Goal: Transaction & Acquisition: Book appointment/travel/reservation

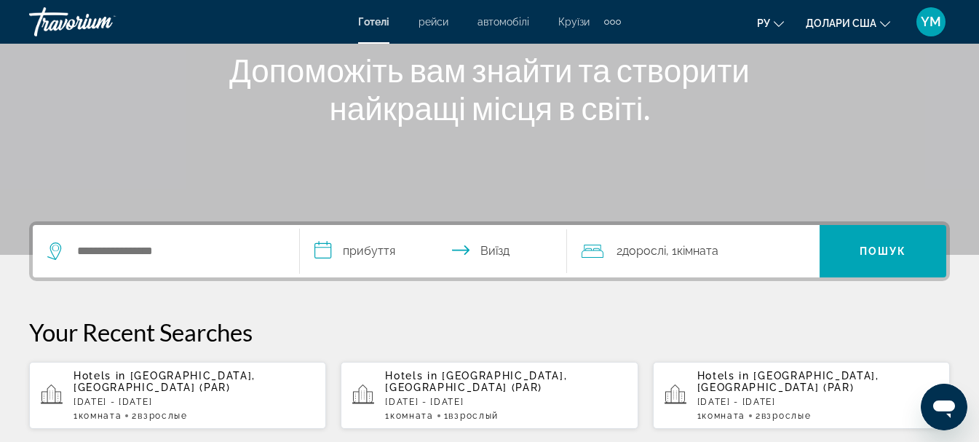
scroll to position [218, 0]
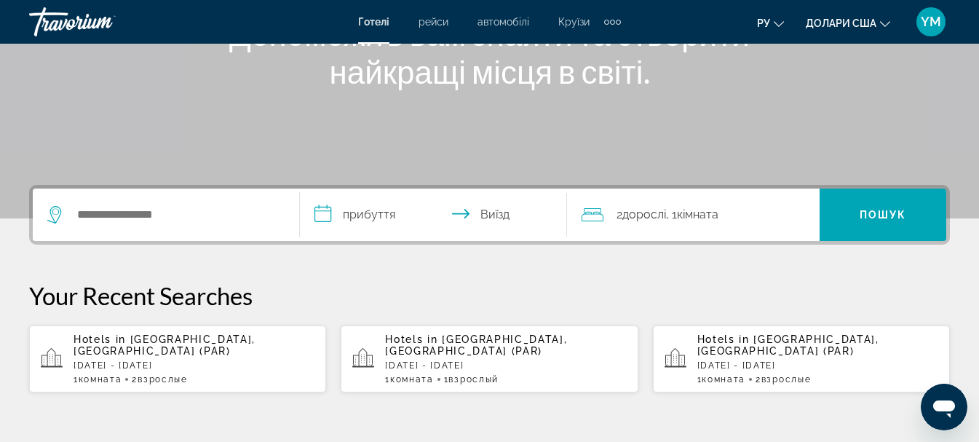
click at [171, 226] on div "Віджет пошуку" at bounding box center [165, 215] width 237 height 52
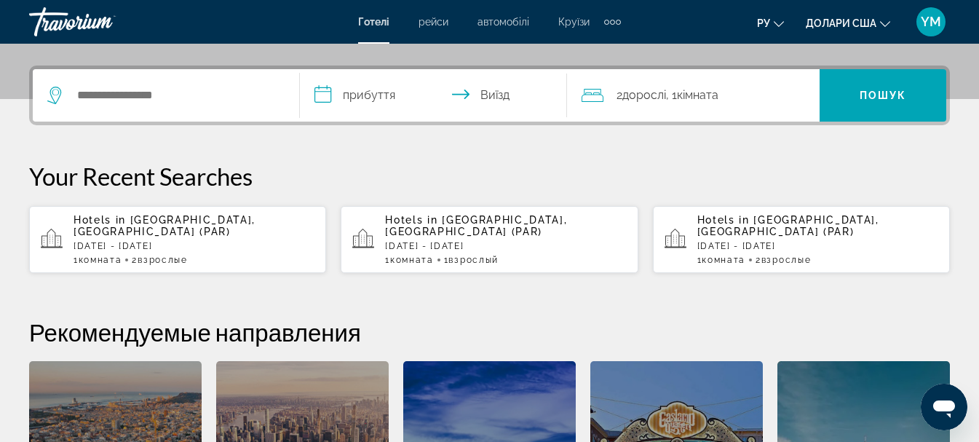
scroll to position [356, 0]
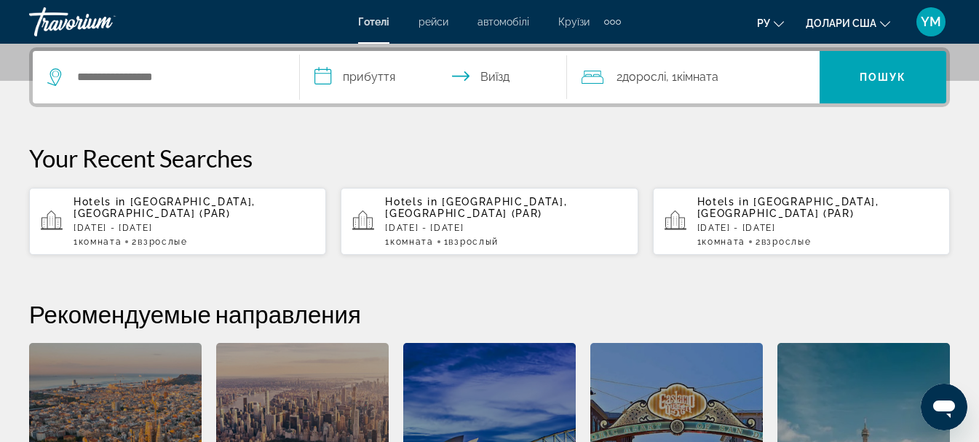
click at [183, 200] on span "Paris, France (PAR)" at bounding box center [165, 207] width 182 height 23
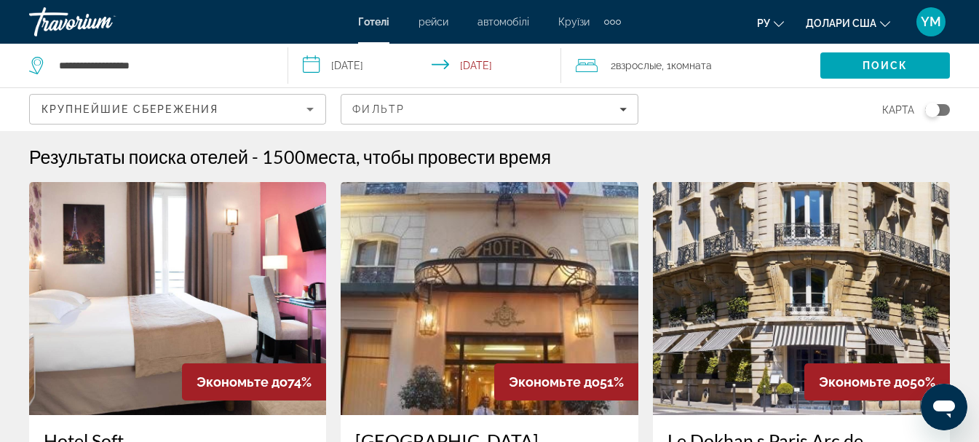
click at [635, 67] on span "Взрослые" at bounding box center [639, 66] width 46 height 12
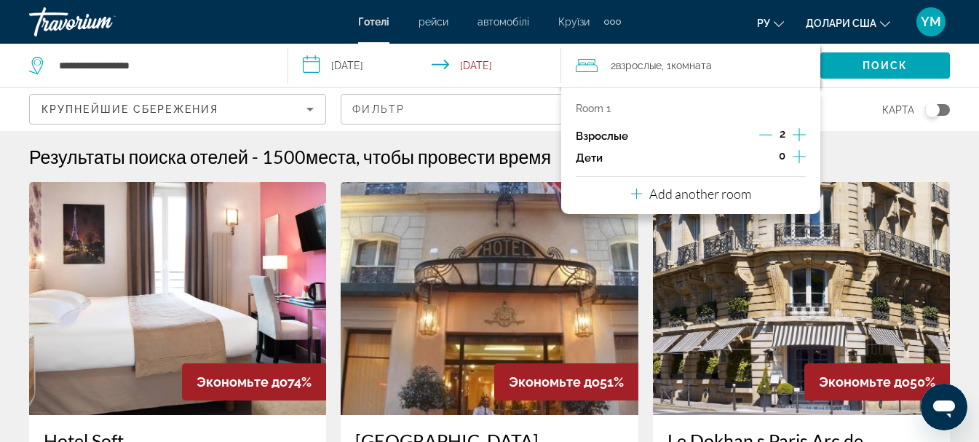
click at [766, 135] on icon "Decrement adults" at bounding box center [765, 135] width 13 height 1
click at [891, 153] on div "Результаты поиска отелей - 1500 места, чтобы провести время" at bounding box center [489, 157] width 921 height 22
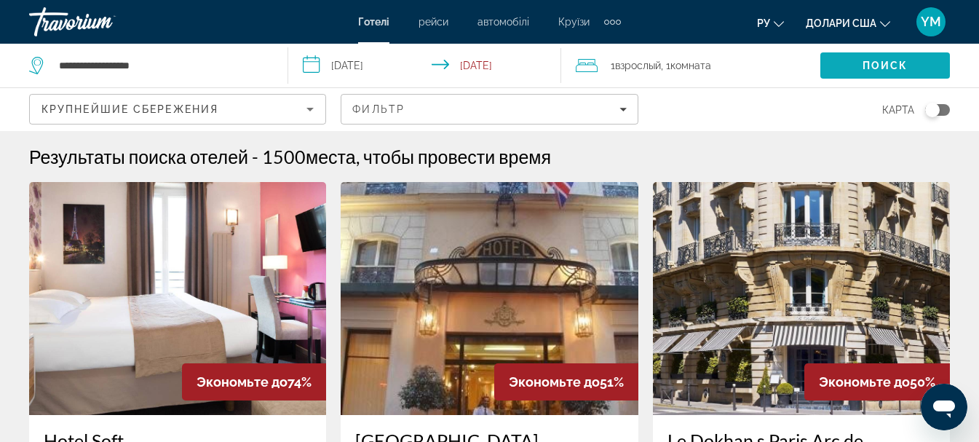
click at [829, 66] on span "Search" at bounding box center [886, 65] width 130 height 35
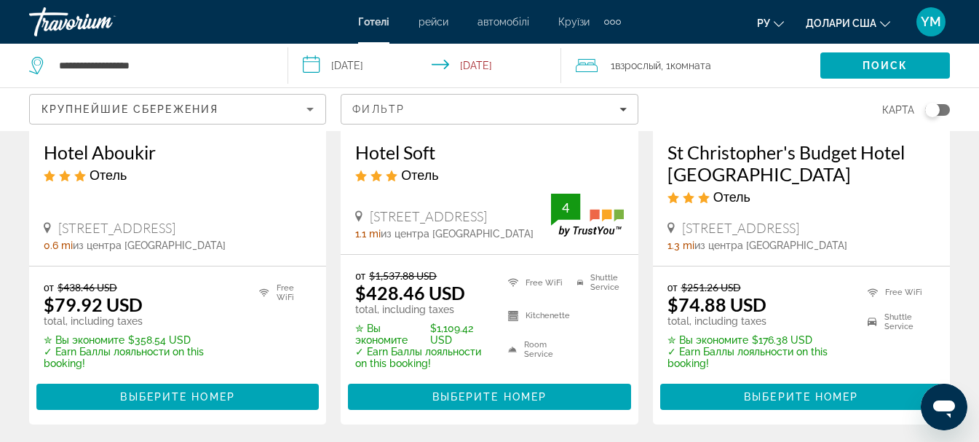
scroll to position [291, 0]
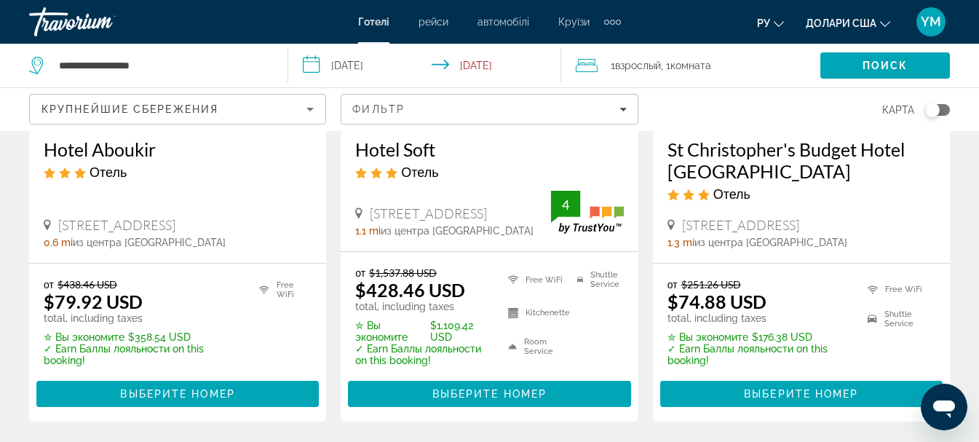
click at [117, 146] on h3 "Hotel Aboukir" at bounding box center [178, 149] width 268 height 22
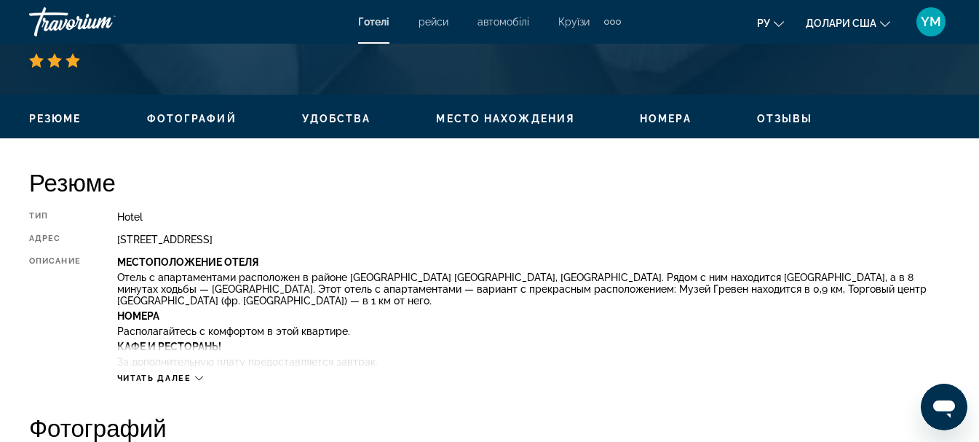
scroll to position [728, 0]
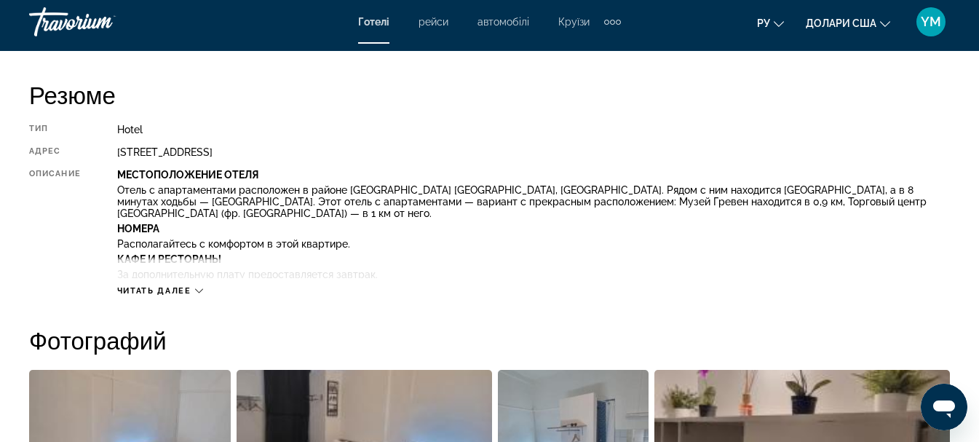
click at [200, 287] on icon "Основний зміст" at bounding box center [199, 291] width 8 height 8
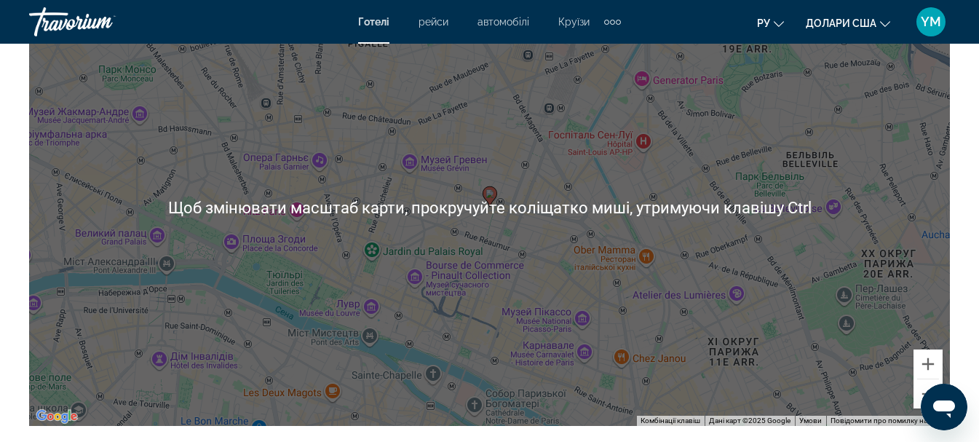
scroll to position [1748, 0]
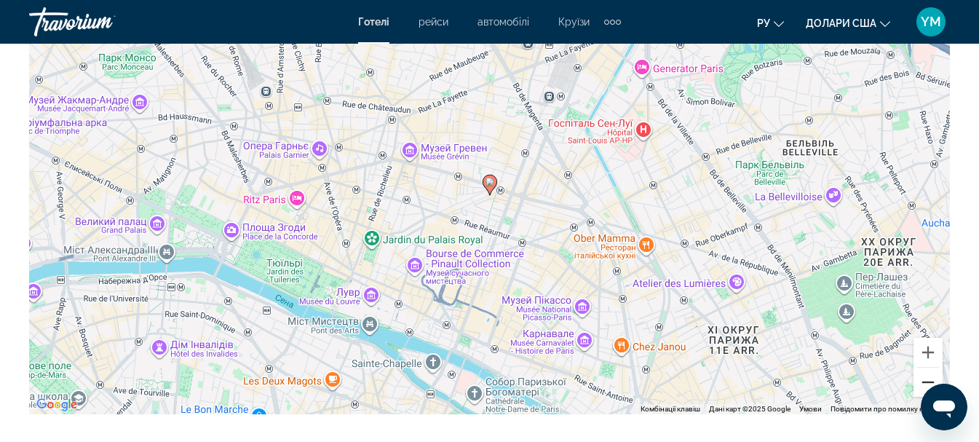
click at [933, 371] on button "Зменшити" at bounding box center [928, 382] width 29 height 29
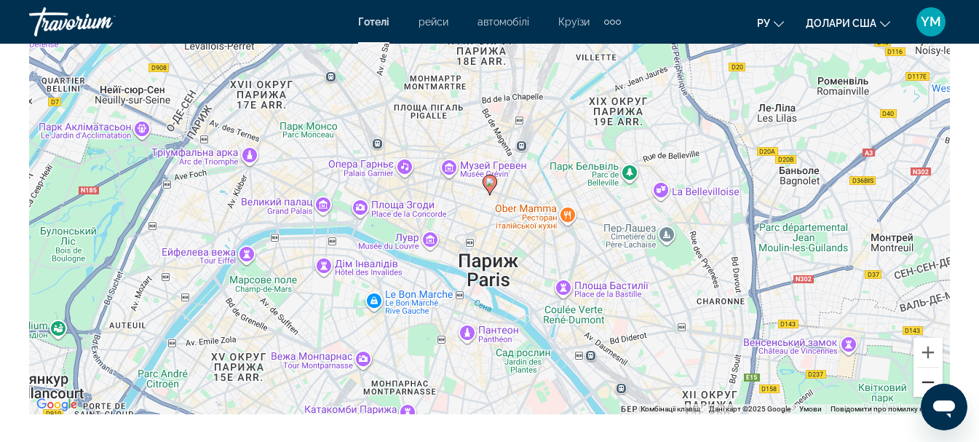
click at [935, 370] on button "Зменшити" at bounding box center [928, 382] width 29 height 29
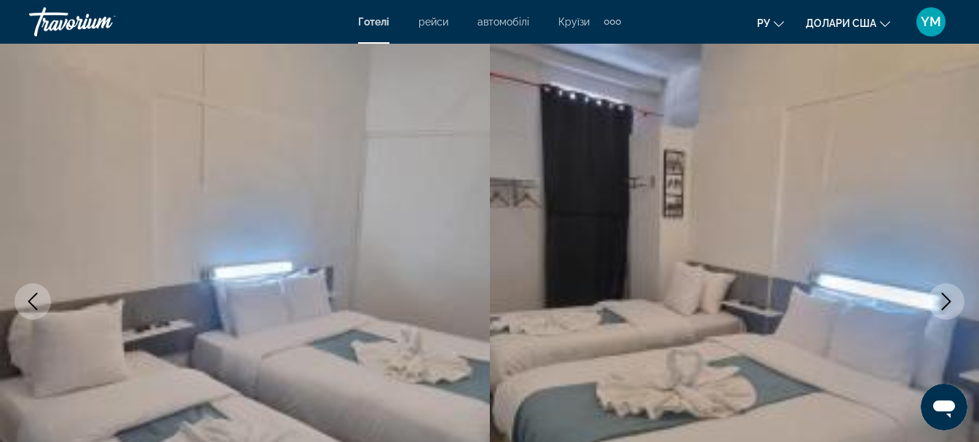
scroll to position [0, 0]
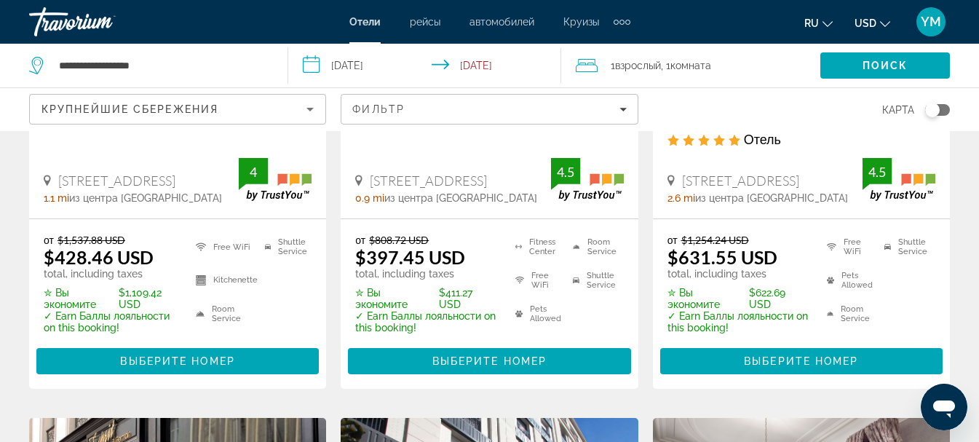
scroll to position [364, 0]
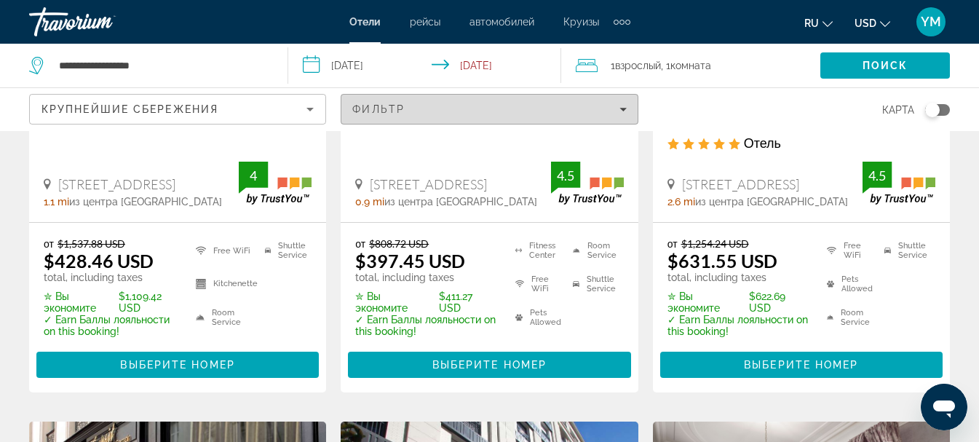
click at [624, 115] on span "Filters" at bounding box center [489, 109] width 296 height 35
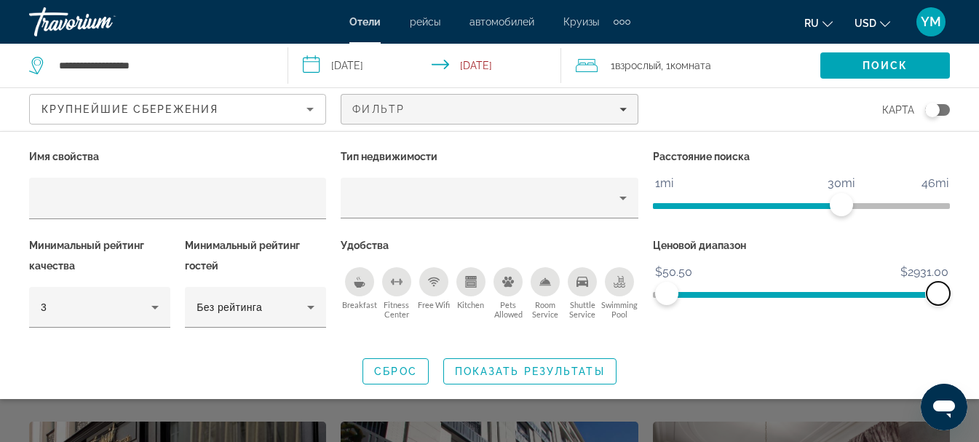
drag, startPoint x: 945, startPoint y: 293, endPoint x: 928, endPoint y: 302, distance: 18.9
click at [944, 296] on span "ngx-slider-max" at bounding box center [938, 293] width 23 height 23
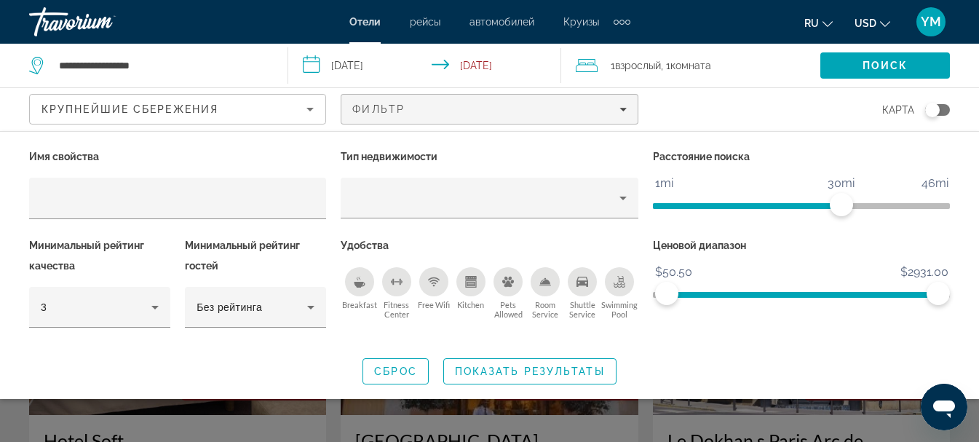
click at [810, 313] on div "Ценовой диапазон $29.50 $2931.00 $50.50 $2931.00" at bounding box center [802, 289] width 312 height 108
click at [779, 292] on span "ngx-slider" at bounding box center [803, 295] width 272 height 6
click at [780, 292] on ngx-slider "$29.50 $2931.00 $50.50 $2931.00" at bounding box center [801, 293] width 297 height 3
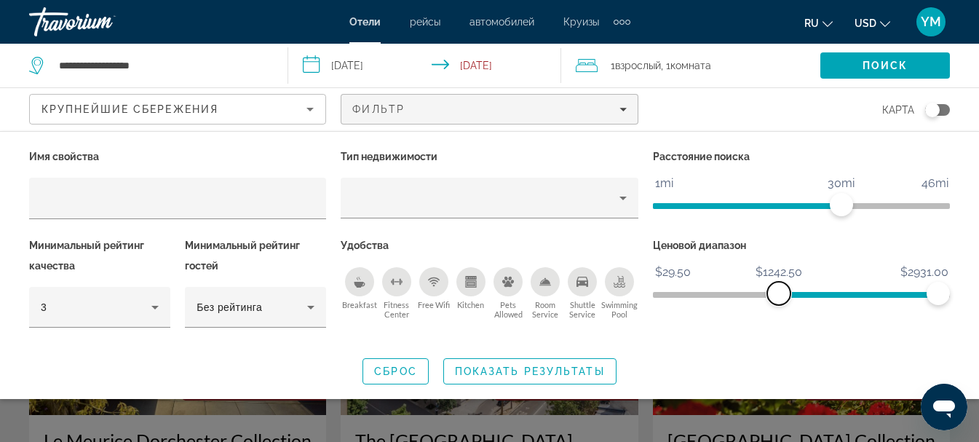
click at [774, 292] on span "ngx-slider" at bounding box center [778, 293] width 23 height 23
drag, startPoint x: 730, startPoint y: 284, endPoint x: 708, endPoint y: 292, distance: 22.6
click at [729, 292] on ngx-slider "$29.50 $2931.00 $1242.50 $2931.00" at bounding box center [801, 293] width 297 height 3
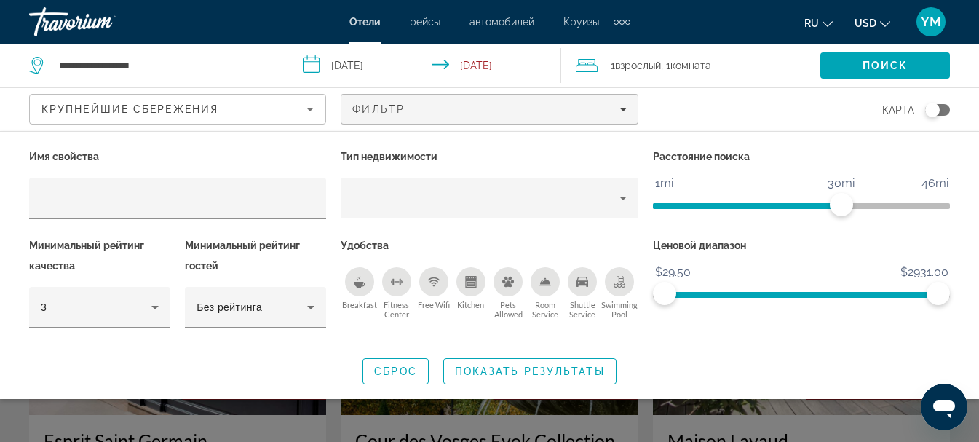
click at [654, 293] on ngx-slider "$29.50 $2931.00 $29.50 $2931.00" at bounding box center [801, 293] width 297 height 3
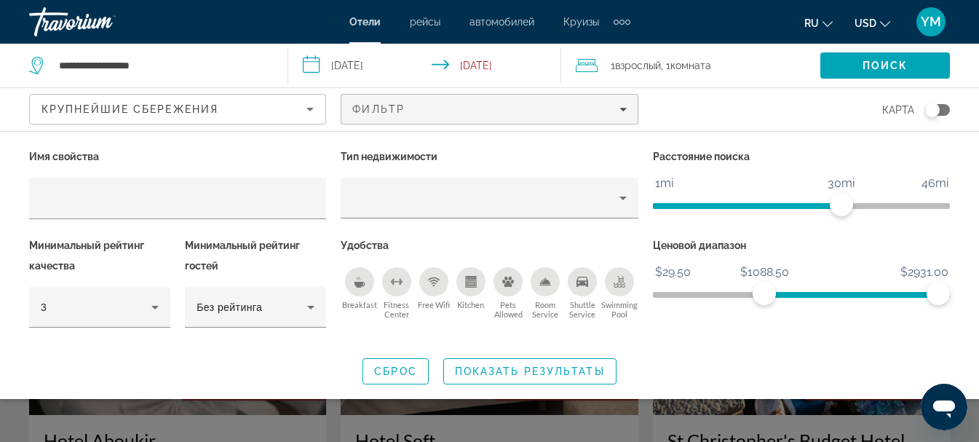
click at [765, 294] on span "ngx-slider" at bounding box center [852, 295] width 174 height 6
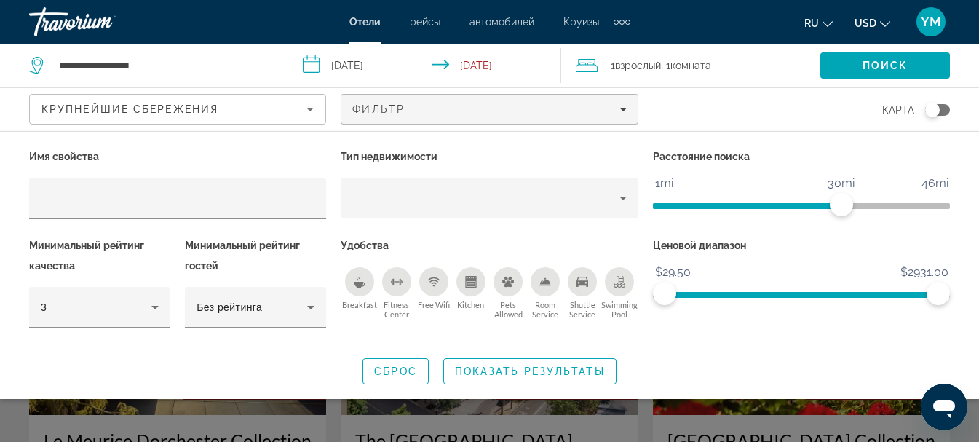
click at [654, 295] on span "ngx-slider" at bounding box center [801, 295] width 297 height 6
click at [655, 294] on ngx-slider "$29.50 $2931.00 $29.50 $2931.00" at bounding box center [801, 293] width 297 height 3
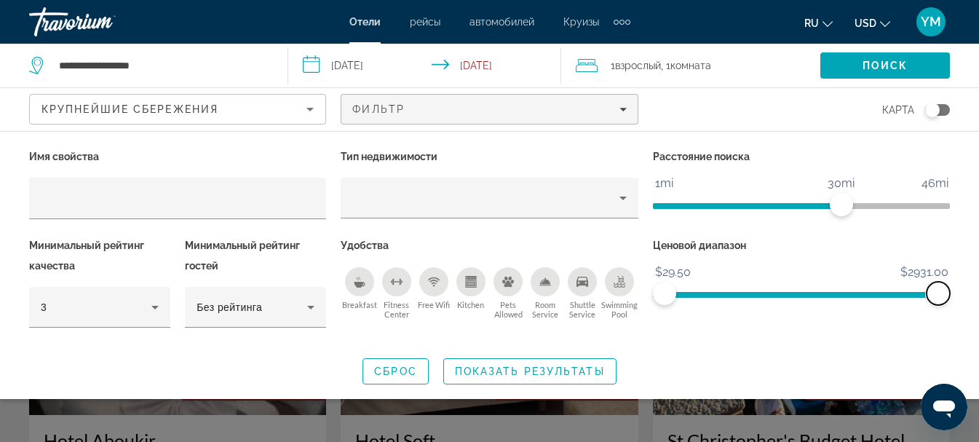
click at [936, 293] on span "ngx-slider-max" at bounding box center [938, 293] width 23 height 23
click at [936, 293] on span "ngx-slider-max" at bounding box center [935, 293] width 23 height 23
click at [845, 292] on ngx-slider "$29.50 $2931.00 $29.50 $1944.00" at bounding box center [801, 293] width 297 height 3
click at [767, 295] on span "ngx-slider" at bounding box center [755, 295] width 181 height 6
click at [724, 294] on ngx-slider "$29.50 $2931.00 $29.50 $664.50" at bounding box center [801, 293] width 297 height 3
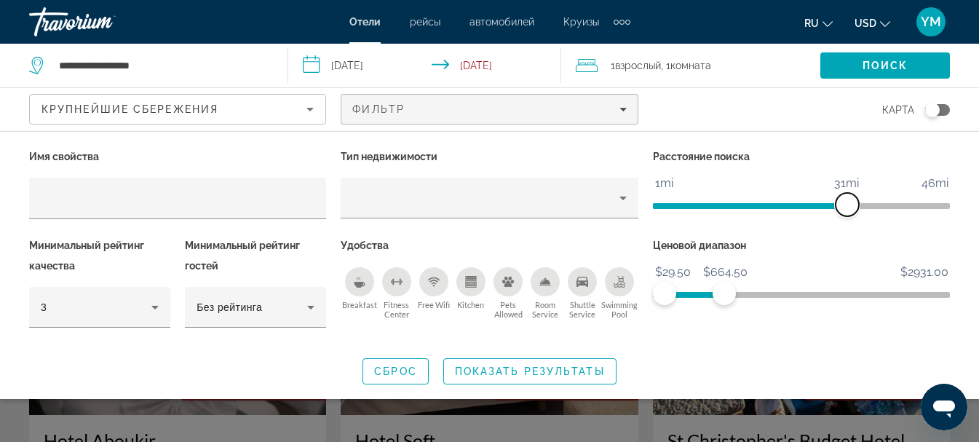
click at [850, 203] on span "ngx-slider" at bounding box center [847, 204] width 23 height 23
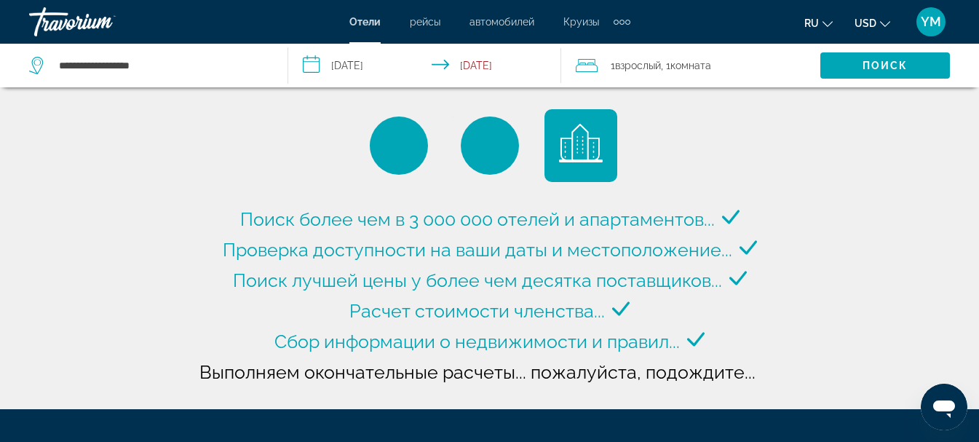
click at [887, 23] on icon "Change currency" at bounding box center [885, 24] width 10 height 10
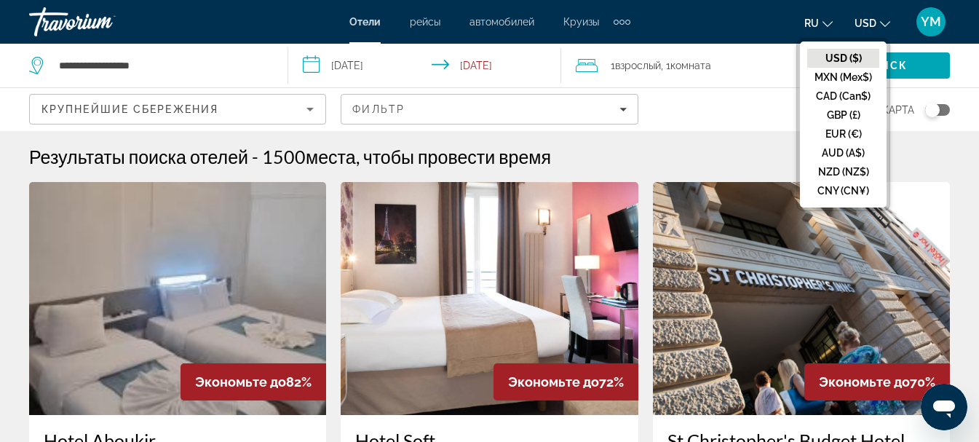
click at [834, 55] on button "USD ($)" at bounding box center [843, 58] width 72 height 19
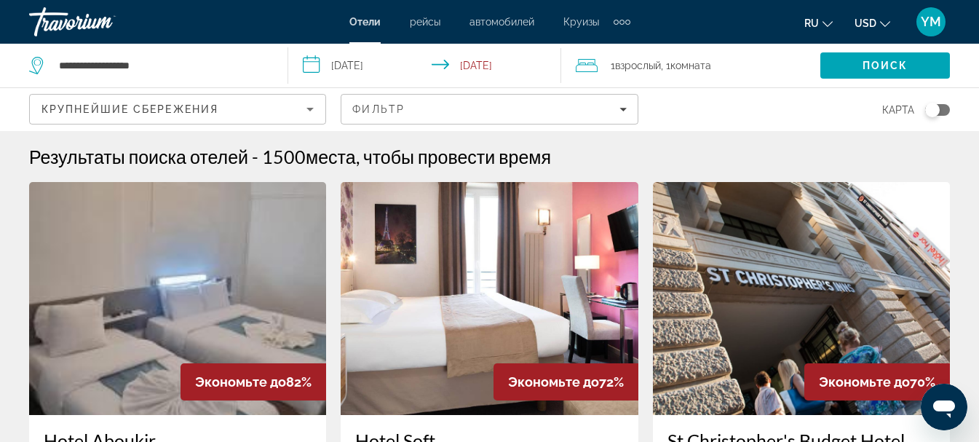
click at [730, 120] on div "карта" at bounding box center [801, 109] width 297 height 43
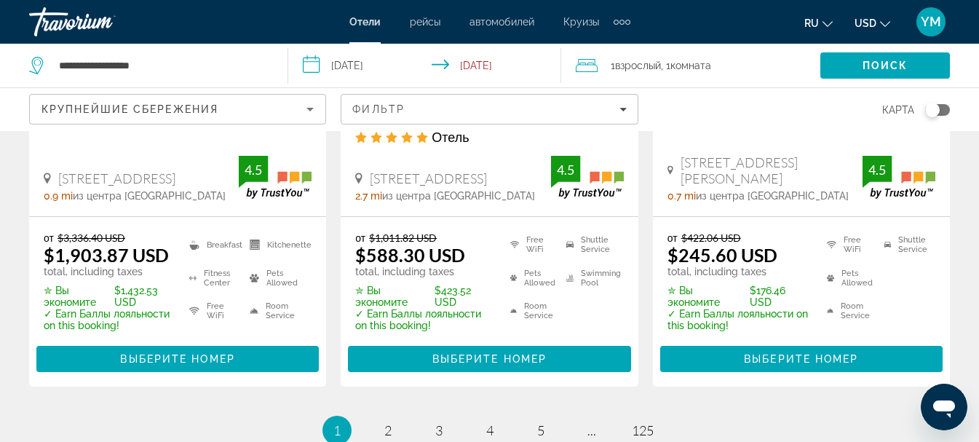
scroll to position [2184, 0]
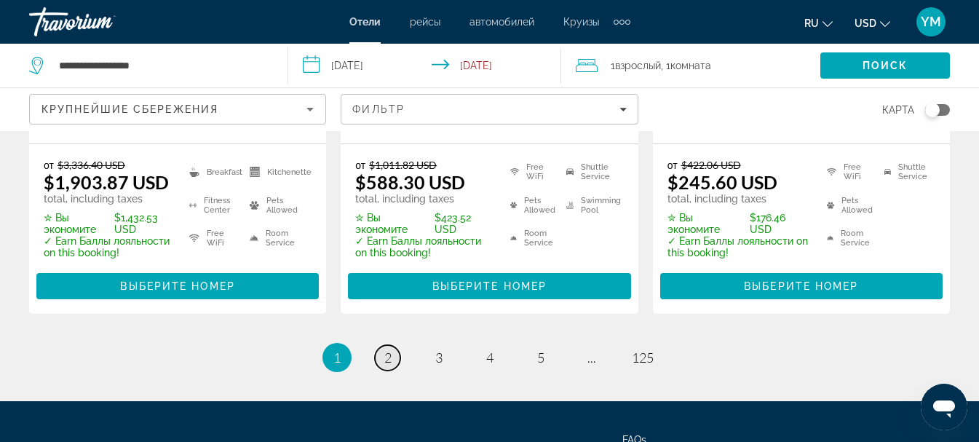
click at [392, 345] on link "page 2" at bounding box center [387, 357] width 25 height 25
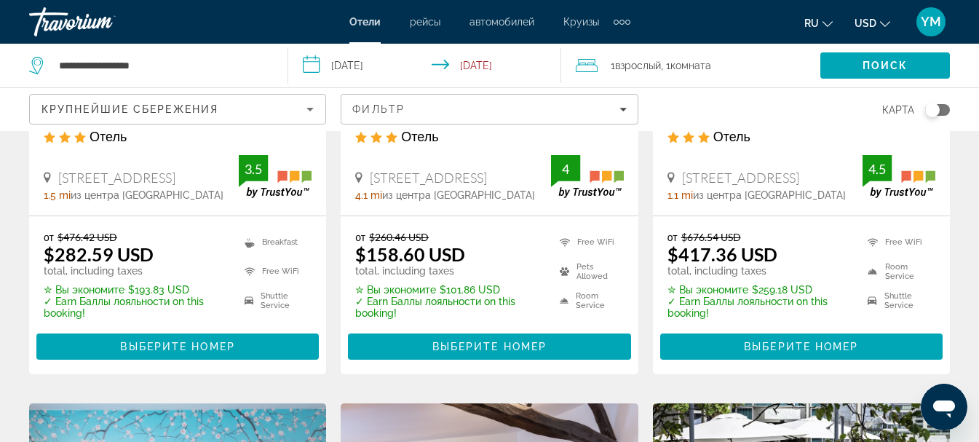
scroll to position [291, 0]
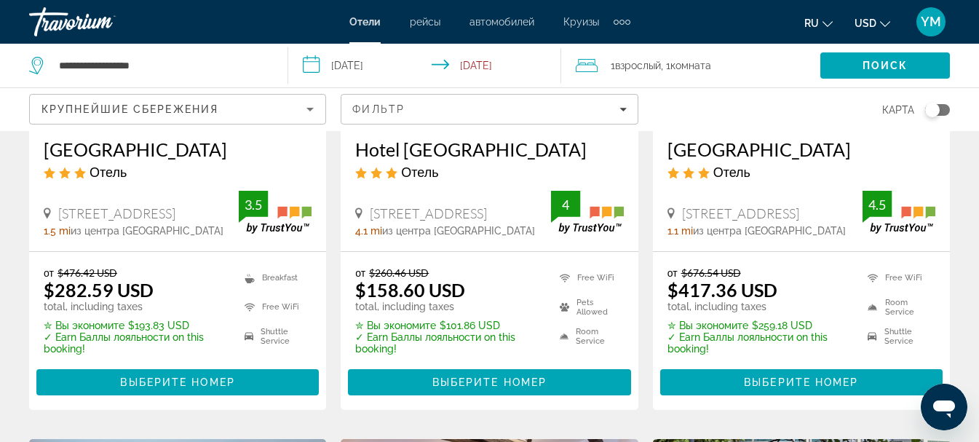
click at [465, 151] on h3 "Hotel [GEOGRAPHIC_DATA]" at bounding box center [489, 149] width 268 height 22
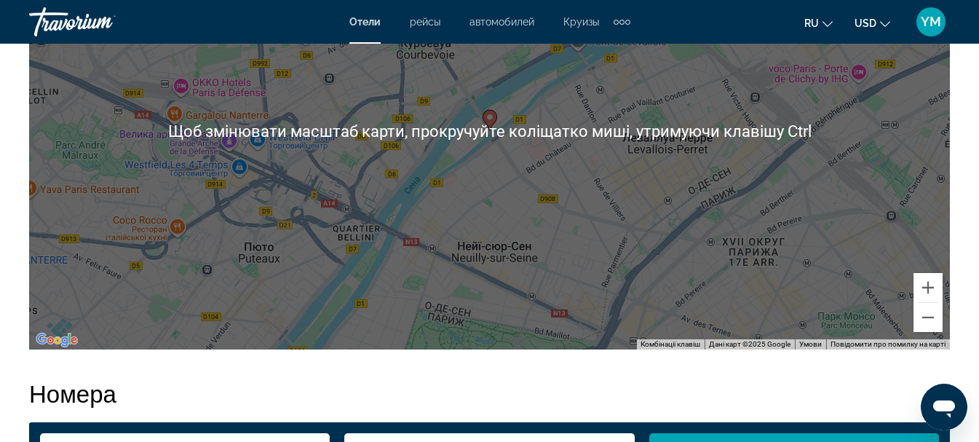
scroll to position [1820, 0]
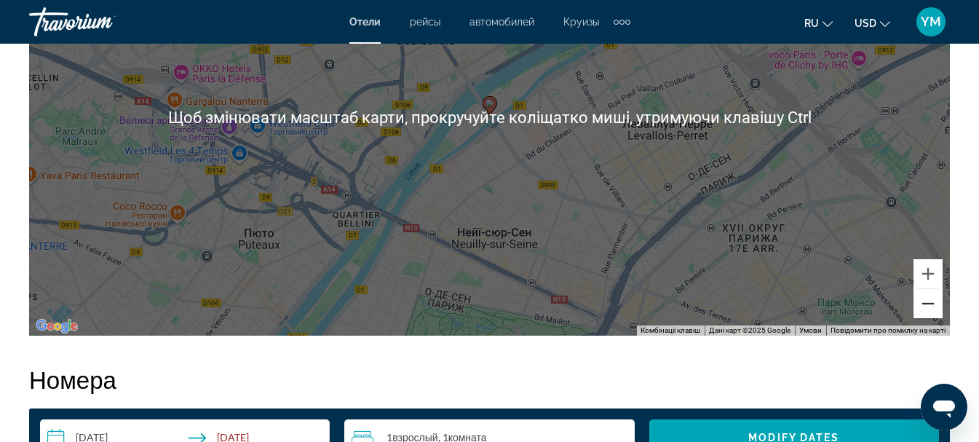
click at [928, 312] on button "Зменшити" at bounding box center [928, 303] width 29 height 29
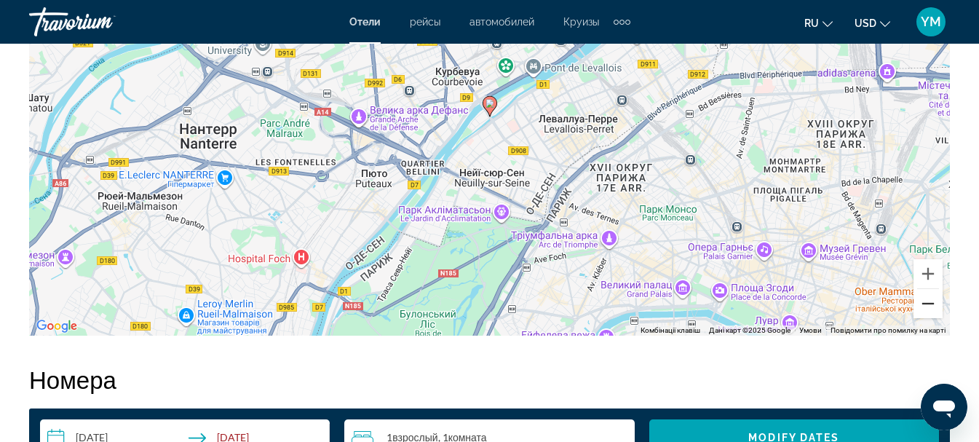
click at [928, 312] on button "Зменшити" at bounding box center [928, 303] width 29 height 29
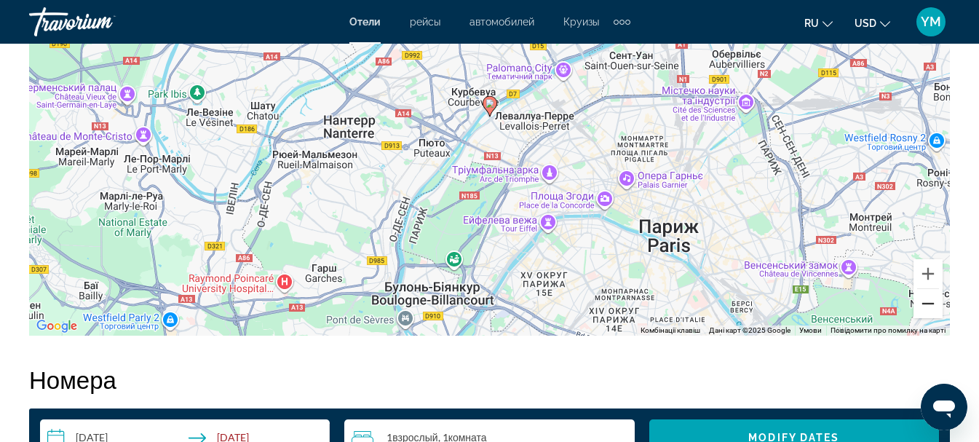
click at [928, 312] on button "Зменшити" at bounding box center [928, 303] width 29 height 29
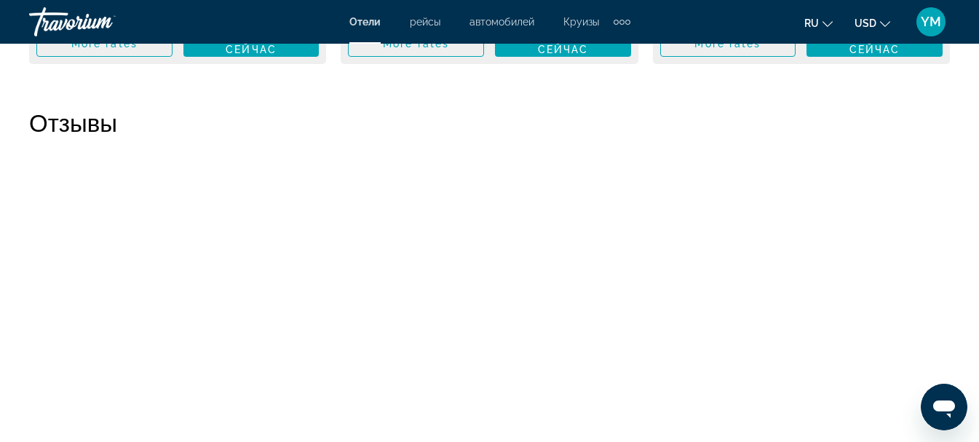
scroll to position [3422, 0]
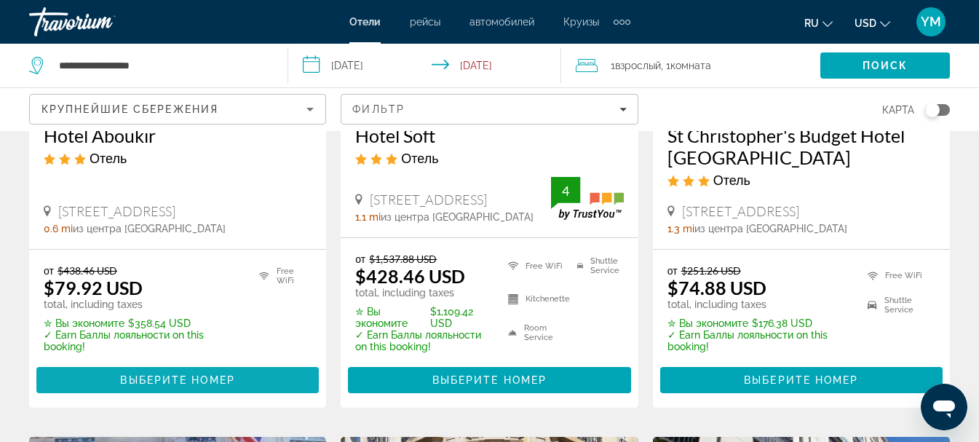
scroll to position [291, 0]
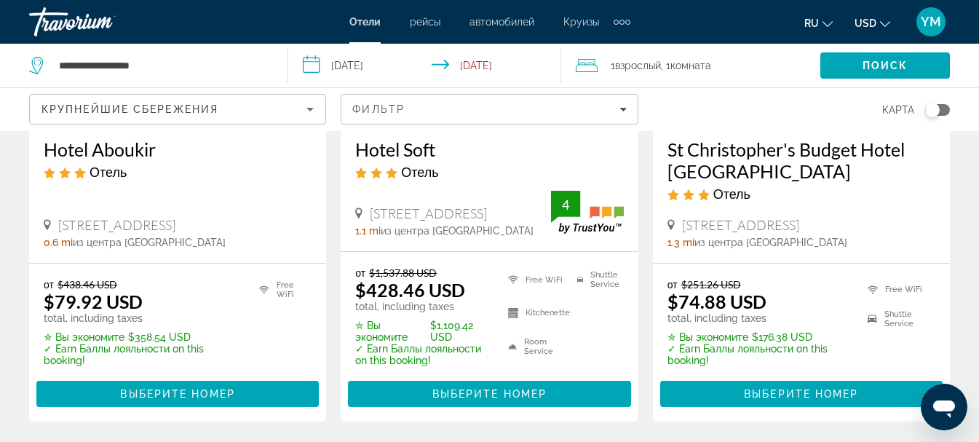
drag, startPoint x: 763, startPoint y: 146, endPoint x: 887, endPoint y: 356, distance: 243.5
click at [887, 356] on ul "Free WiFi Shuttle Service" at bounding box center [893, 322] width 86 height 88
click at [107, 145] on h3 "Hotel Aboukir" at bounding box center [178, 149] width 268 height 22
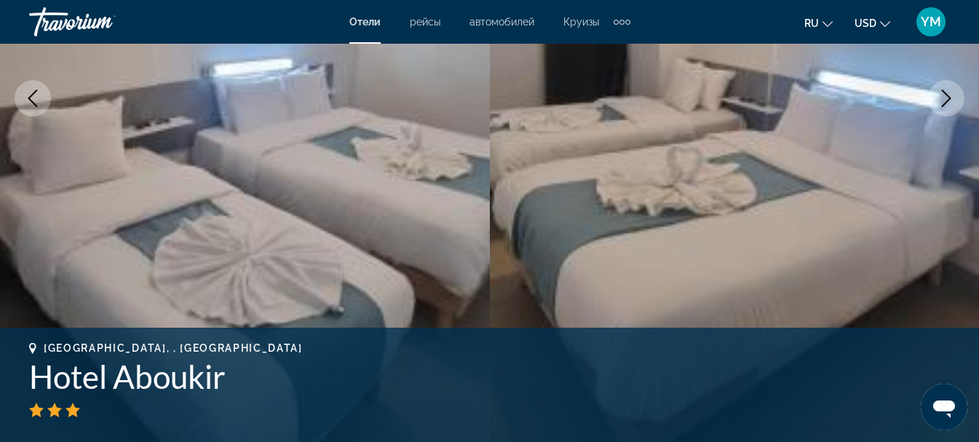
scroll to position [218, 0]
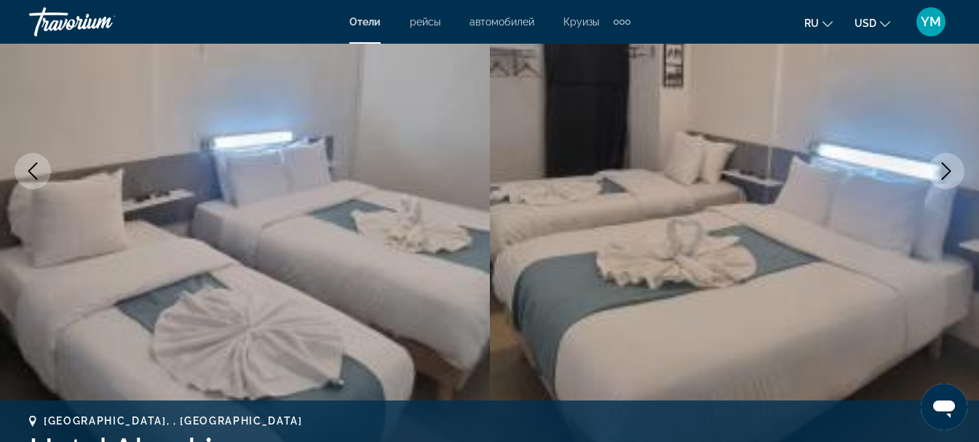
click at [937, 171] on button "Next image" at bounding box center [946, 171] width 36 height 36
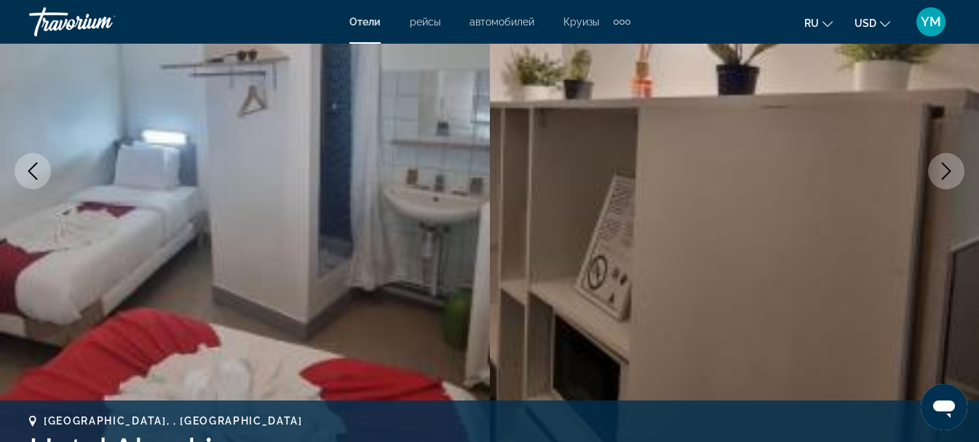
click at [937, 171] on button "Next image" at bounding box center [946, 171] width 36 height 36
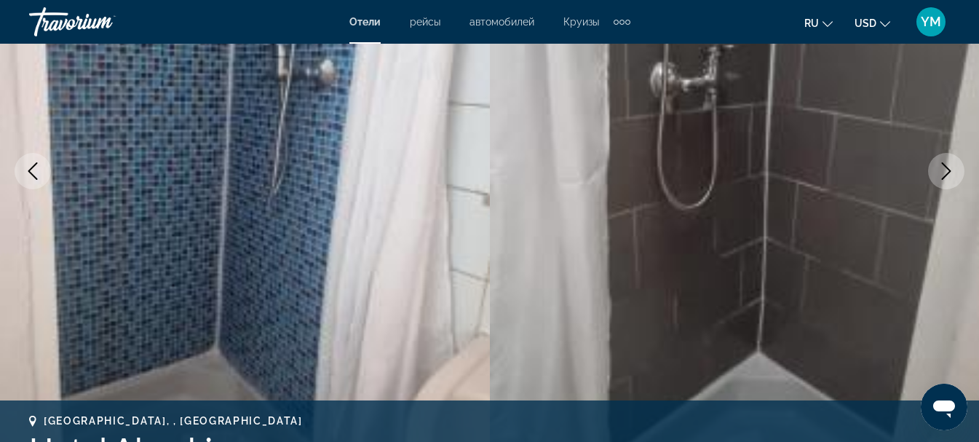
click at [937, 171] on button "Next image" at bounding box center [946, 171] width 36 height 36
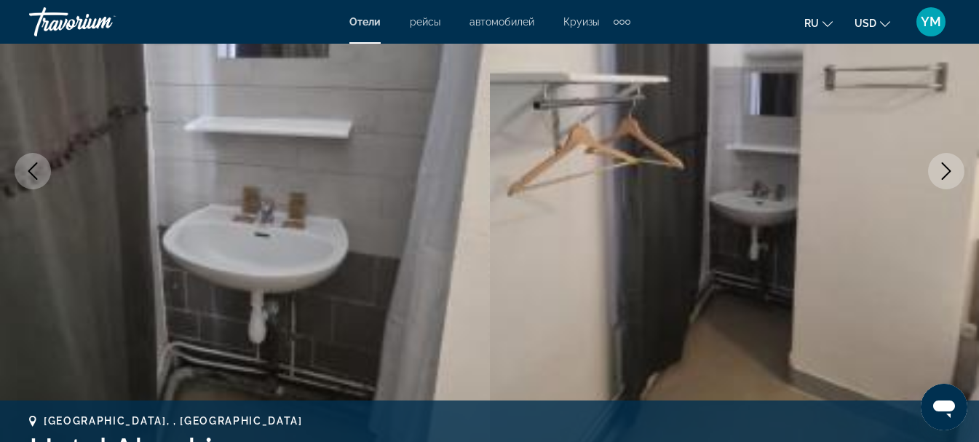
click at [937, 171] on button "Next image" at bounding box center [946, 171] width 36 height 36
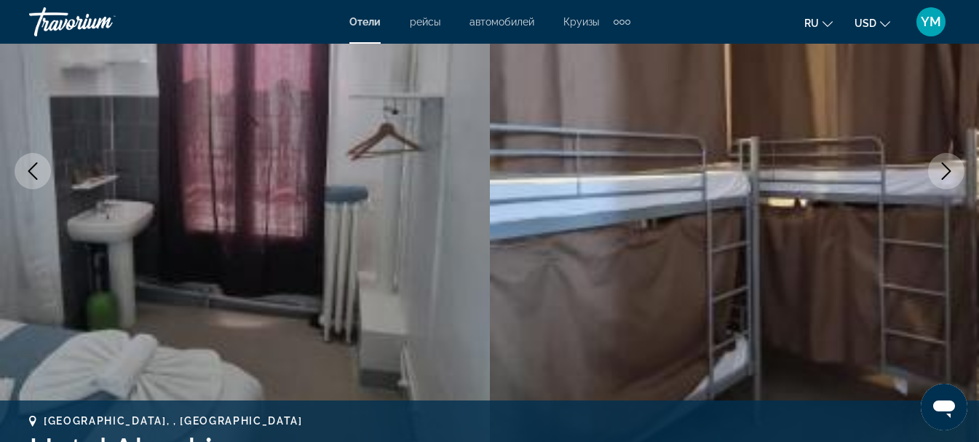
click at [937, 171] on button "Next image" at bounding box center [946, 171] width 36 height 36
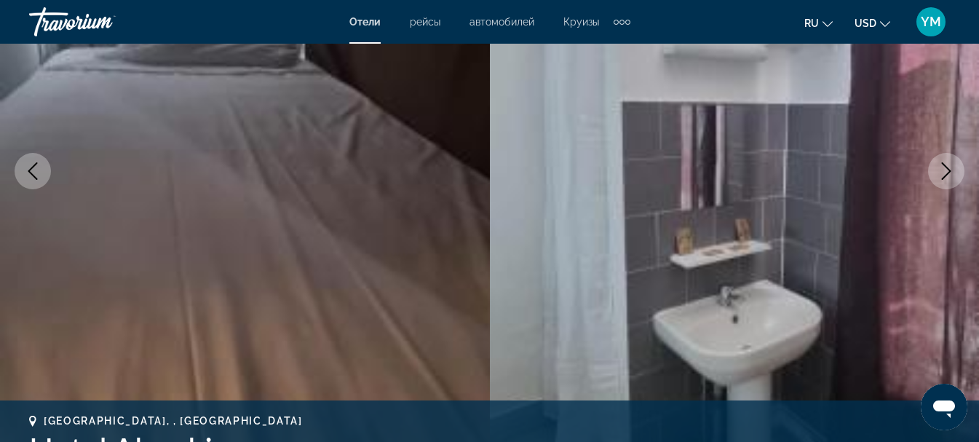
click at [937, 171] on button "Next image" at bounding box center [946, 171] width 36 height 36
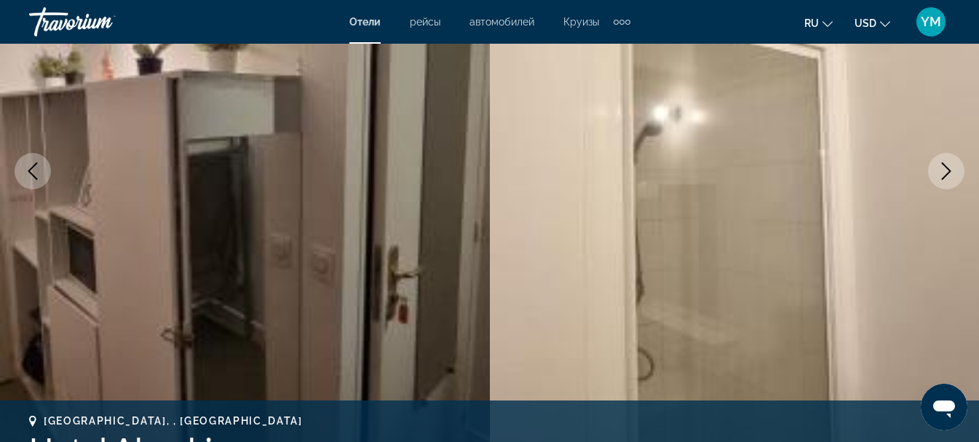
click at [937, 171] on button "Next image" at bounding box center [946, 171] width 36 height 36
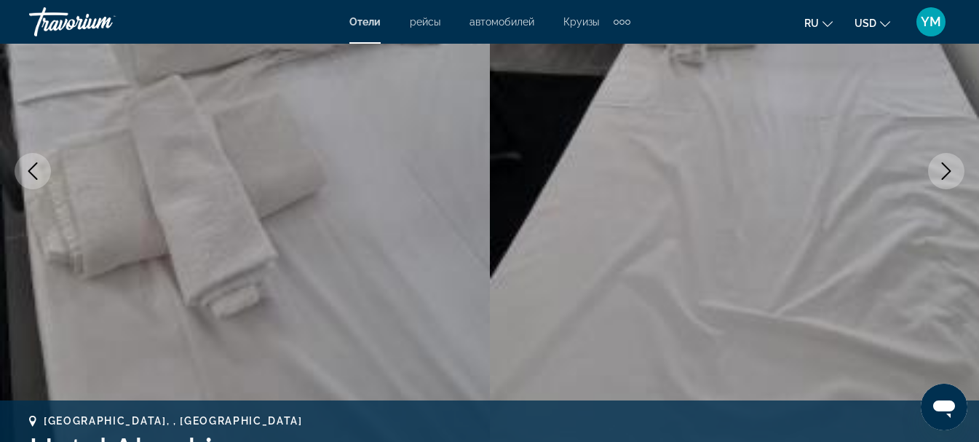
click at [937, 171] on button "Next image" at bounding box center [946, 171] width 36 height 36
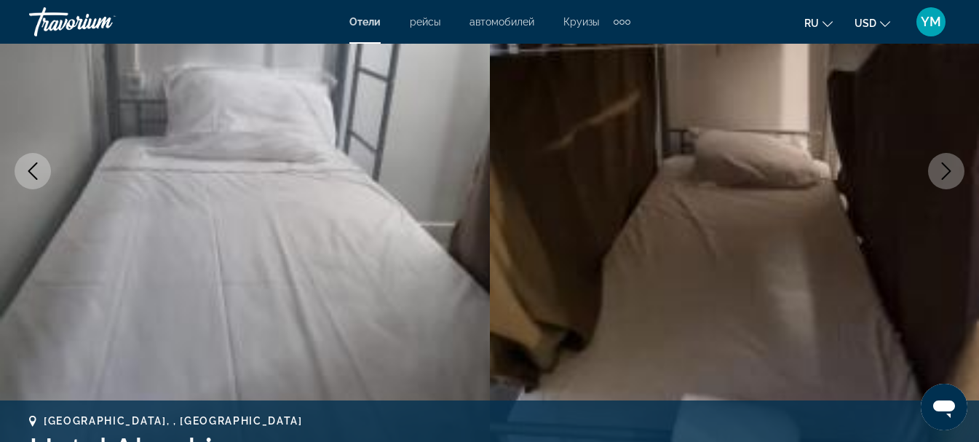
click at [937, 171] on button "Next image" at bounding box center [946, 171] width 36 height 36
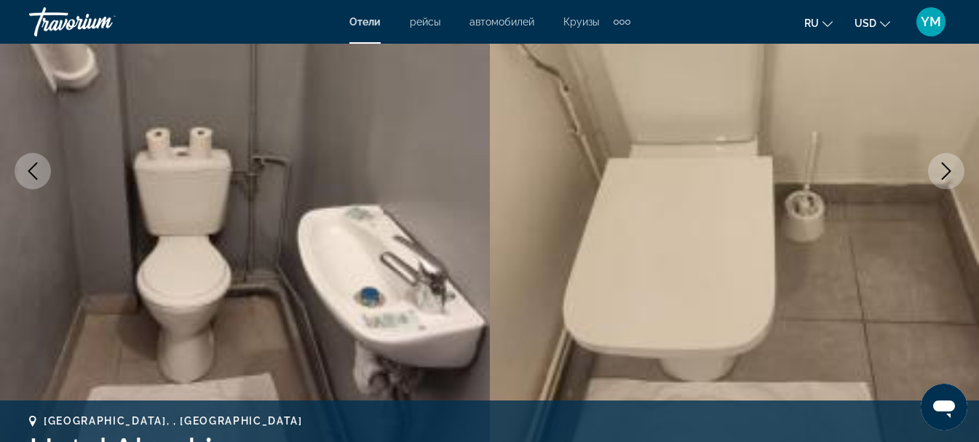
click at [937, 171] on button "Next image" at bounding box center [946, 171] width 36 height 36
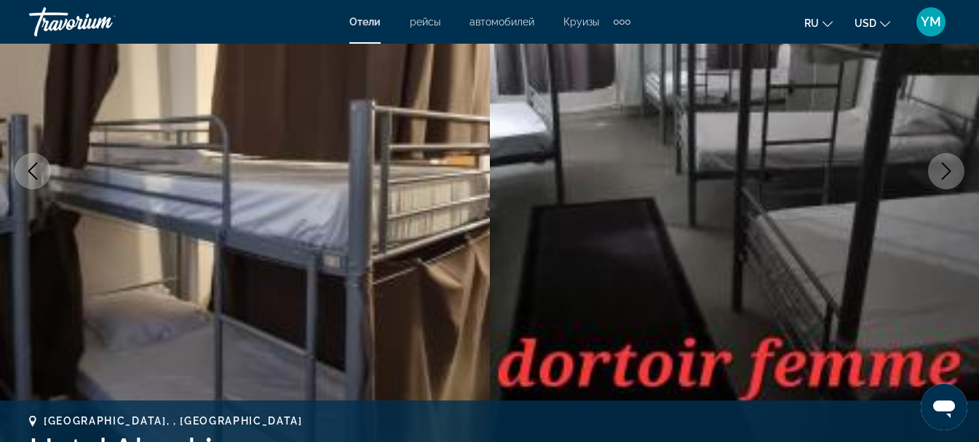
click at [937, 171] on button "Next image" at bounding box center [946, 171] width 36 height 36
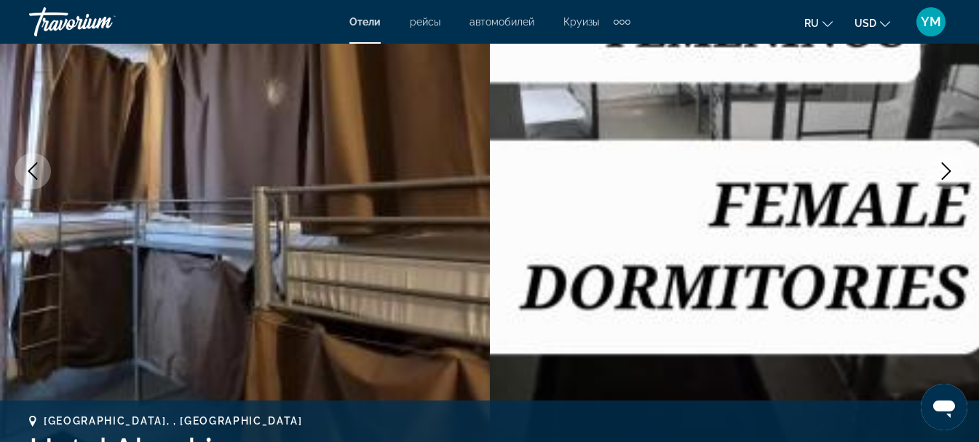
click at [937, 171] on button "Next image" at bounding box center [946, 171] width 36 height 36
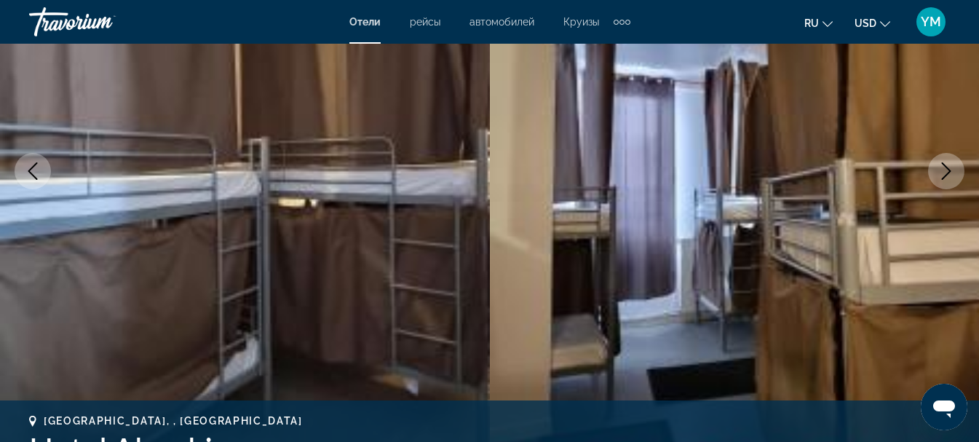
click at [937, 171] on button "Next image" at bounding box center [946, 171] width 36 height 36
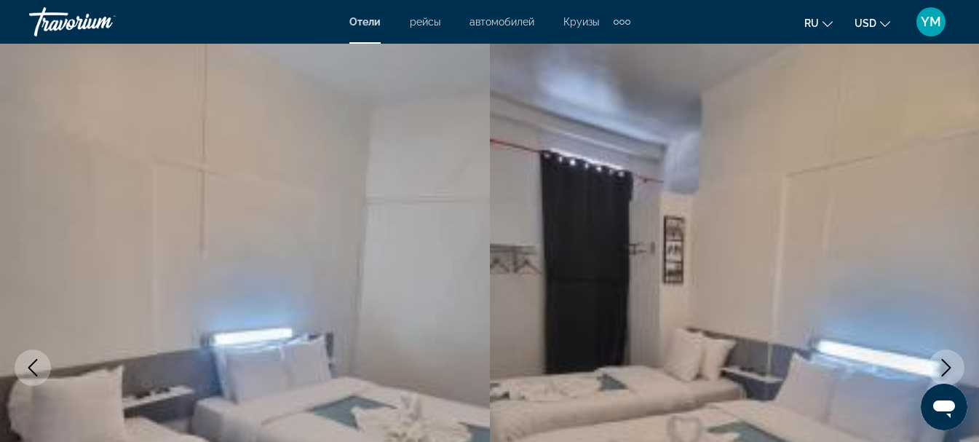
scroll to position [0, 0]
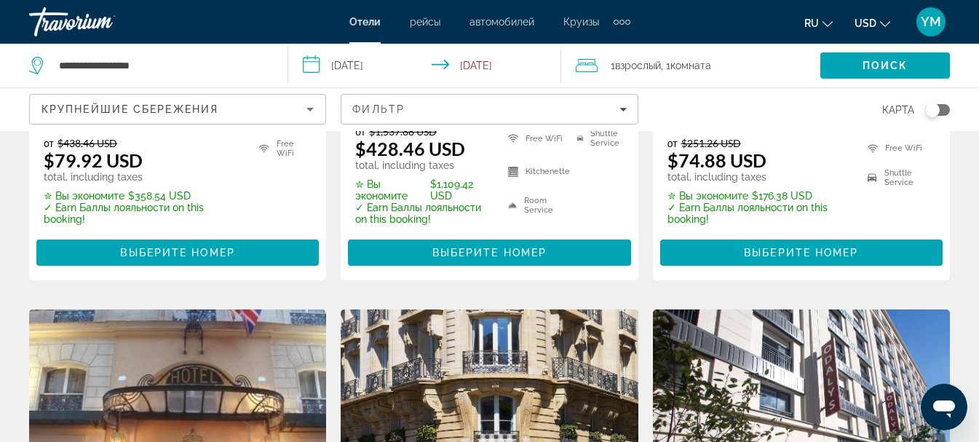
scroll to position [437, 0]
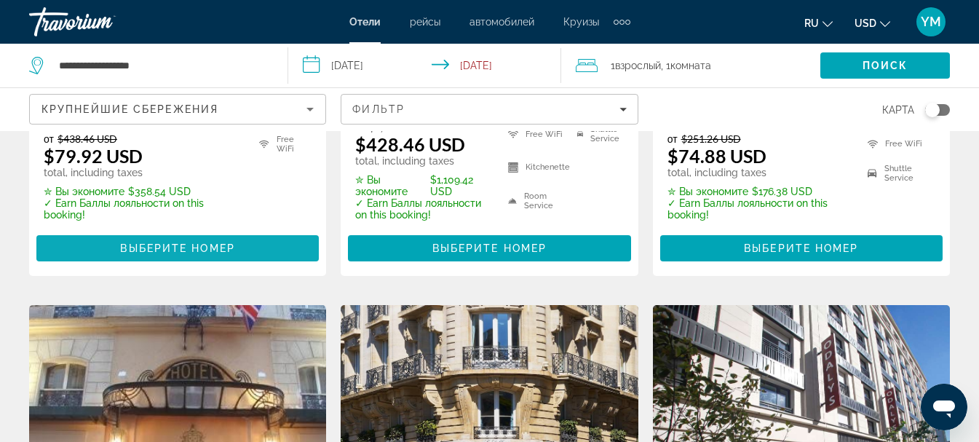
click at [178, 246] on span "Выберите номер" at bounding box center [177, 248] width 114 height 12
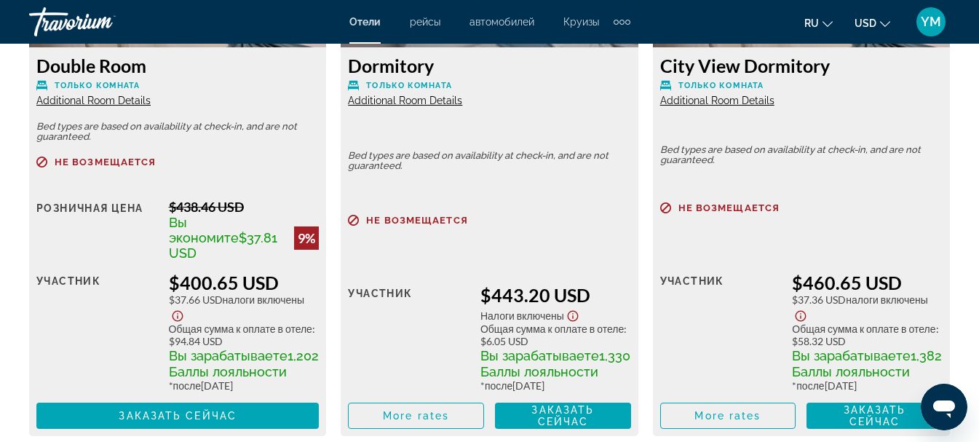
scroll to position [2476, 0]
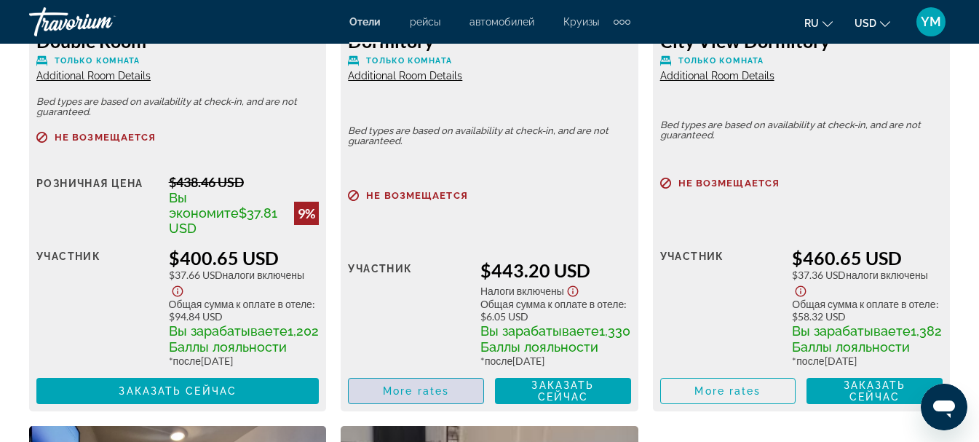
click at [441, 386] on span "More rates" at bounding box center [416, 391] width 66 height 12
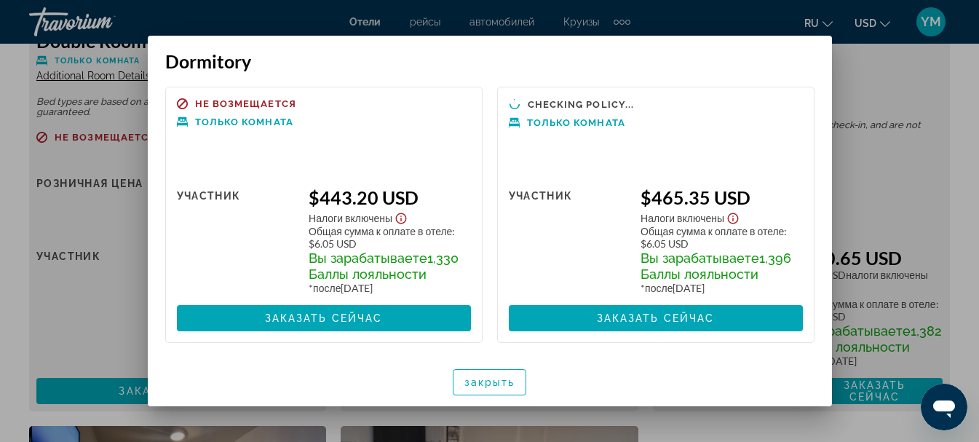
scroll to position [0, 0]
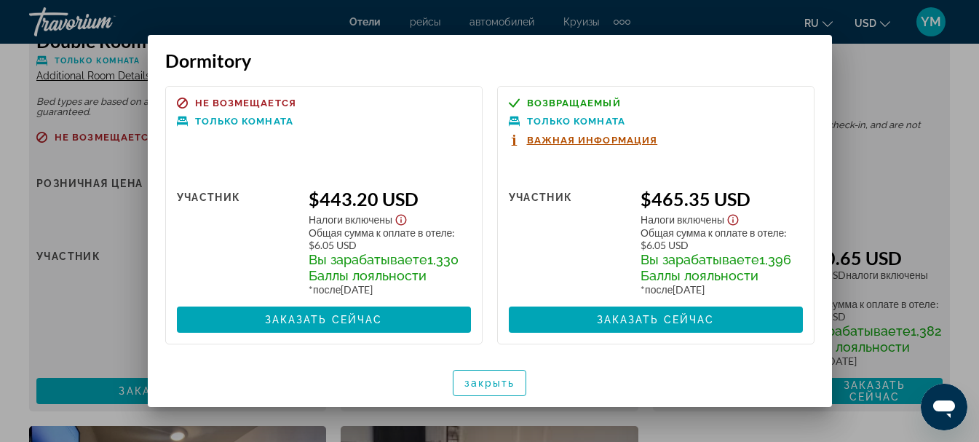
drag, startPoint x: 355, startPoint y: 322, endPoint x: 336, endPoint y: 371, distance: 52.3
click at [336, 371] on div "закрыть" at bounding box center [490, 382] width 684 height 49
click at [362, 312] on span at bounding box center [324, 319] width 294 height 35
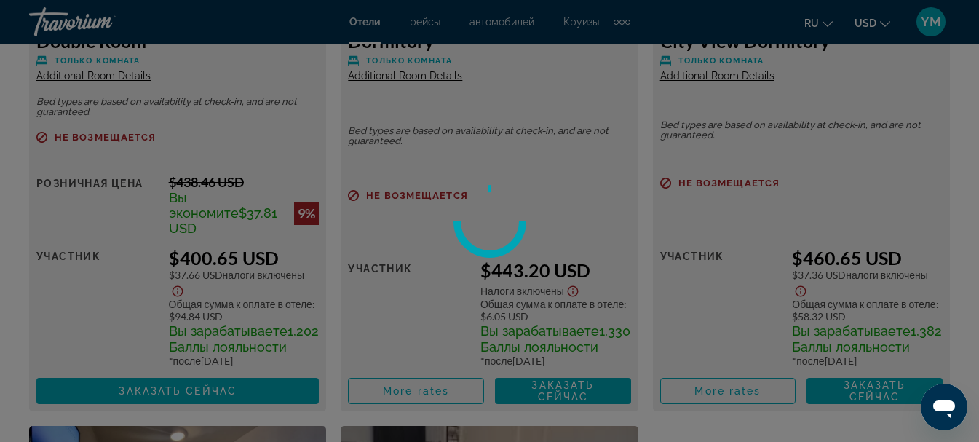
scroll to position [2476, 0]
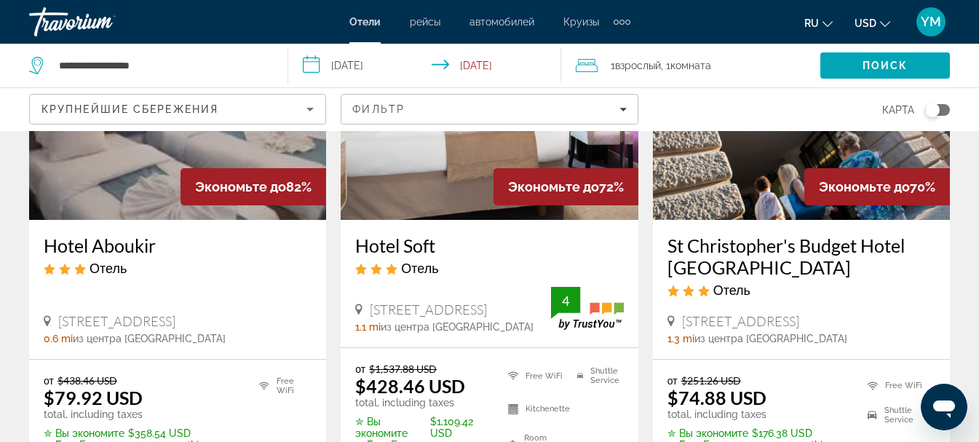
scroll to position [291, 0]
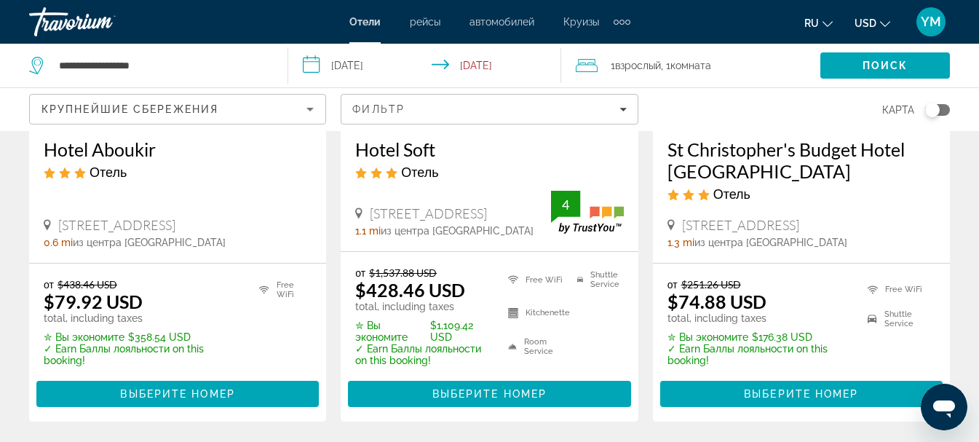
click at [111, 300] on ins "$79.92 USD" at bounding box center [93, 302] width 99 height 22
click at [106, 320] on p "total, including taxes" at bounding box center [142, 318] width 197 height 12
click at [106, 319] on p "total, including taxes" at bounding box center [142, 318] width 197 height 12
click at [237, 296] on div "от $438.46 USD $79.92 USD total, including taxes" at bounding box center [142, 301] width 197 height 46
drag, startPoint x: 192, startPoint y: 392, endPoint x: 164, endPoint y: 392, distance: 28.4
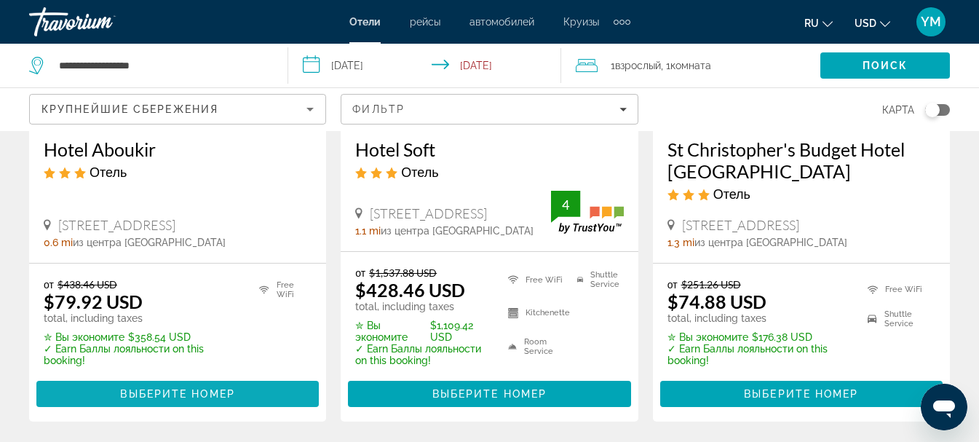
click at [164, 392] on span "Выберите номер" at bounding box center [177, 394] width 114 height 12
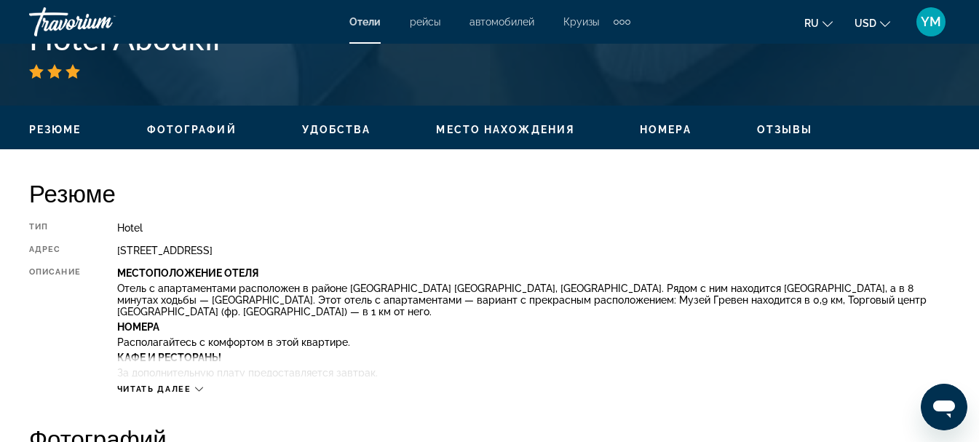
scroll to position [655, 0]
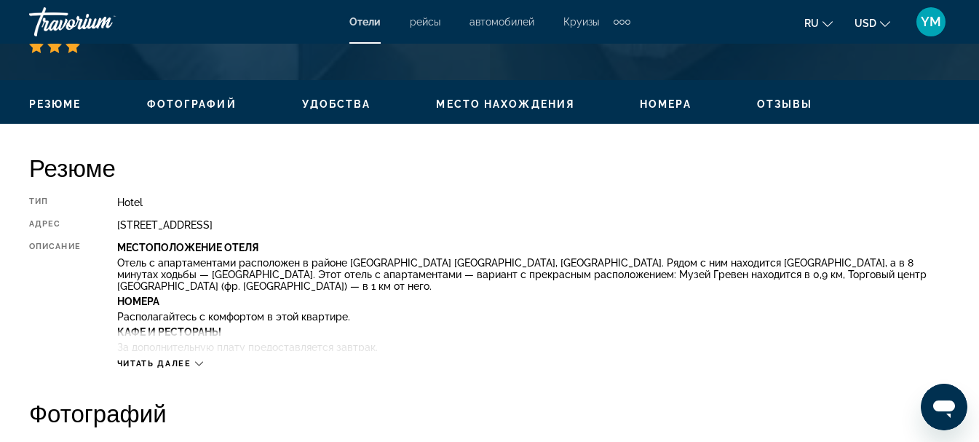
click at [674, 98] on button "Номера" at bounding box center [666, 104] width 52 height 13
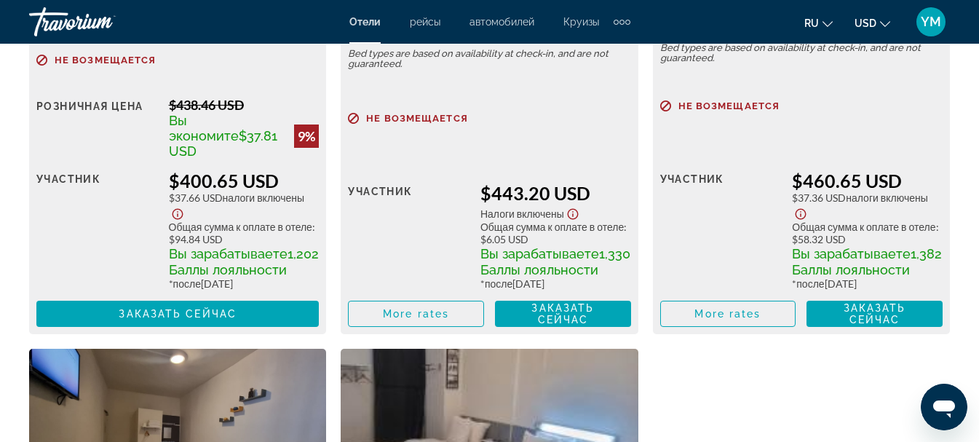
scroll to position [2578, 0]
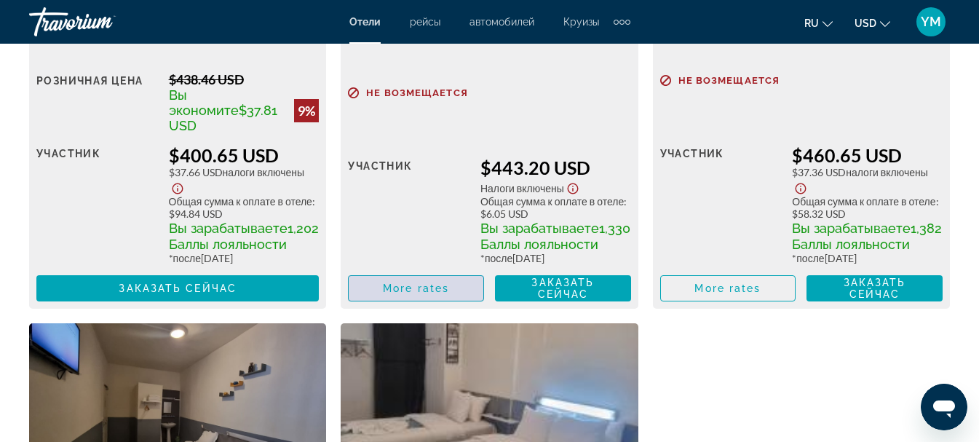
click at [440, 284] on span "More rates" at bounding box center [416, 289] width 66 height 12
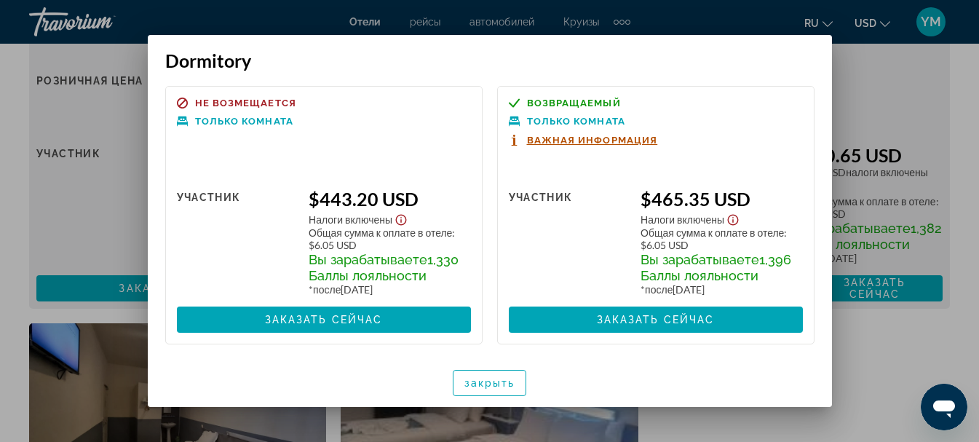
click at [529, 381] on div "закрыть" at bounding box center [490, 382] width 684 height 49
click at [528, 382] on div "закрыть" at bounding box center [490, 382] width 684 height 49
click at [512, 383] on span "закрыть" at bounding box center [490, 383] width 51 height 12
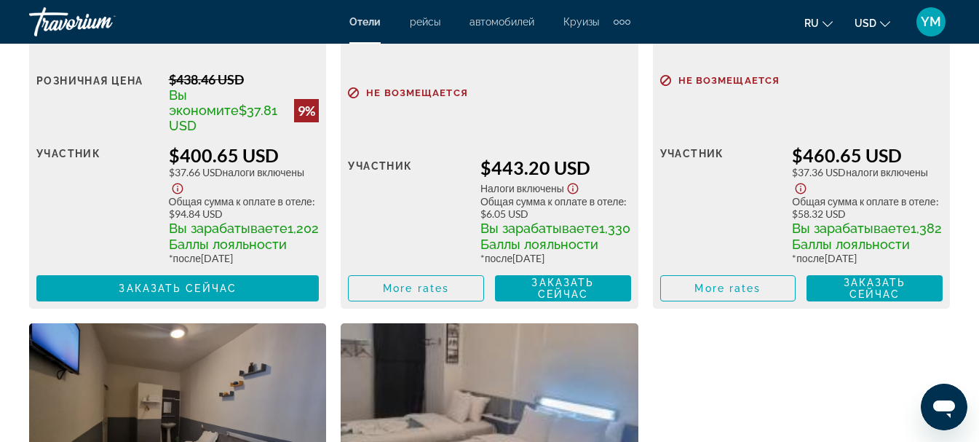
scroll to position [2578, 0]
click at [715, 283] on span "More rates" at bounding box center [728, 289] width 66 height 12
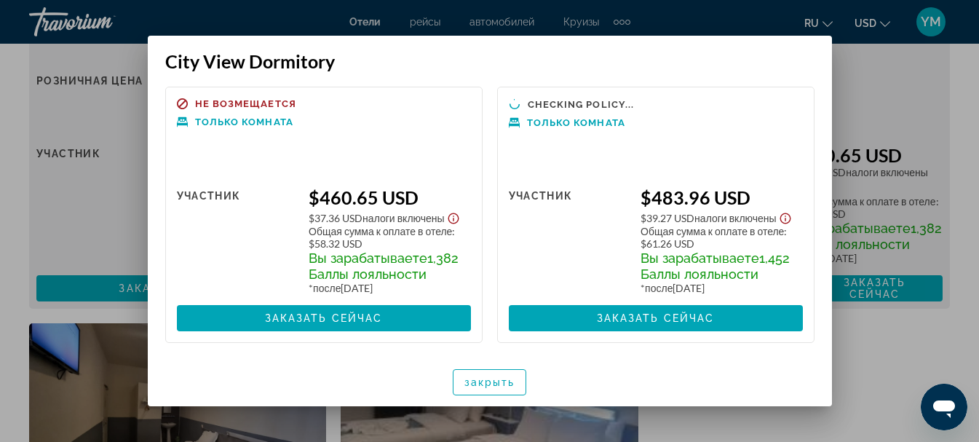
scroll to position [0, 0]
click at [470, 381] on span "закрыть" at bounding box center [490, 382] width 51 height 12
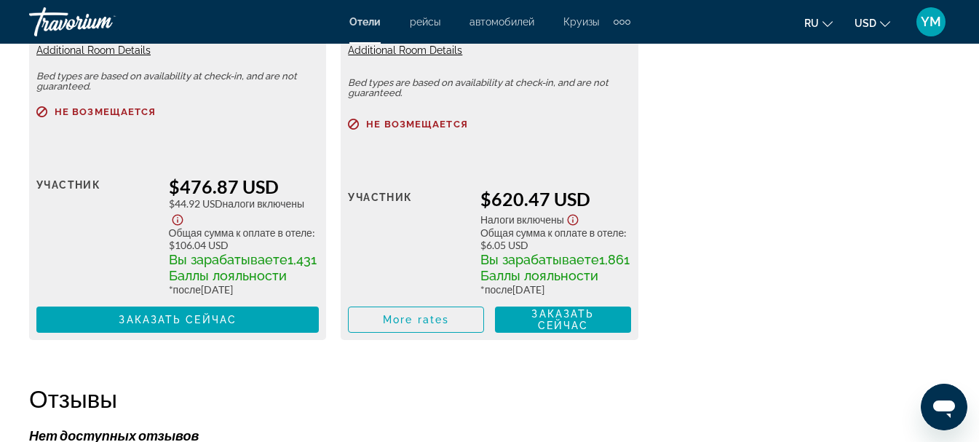
scroll to position [3088, 0]
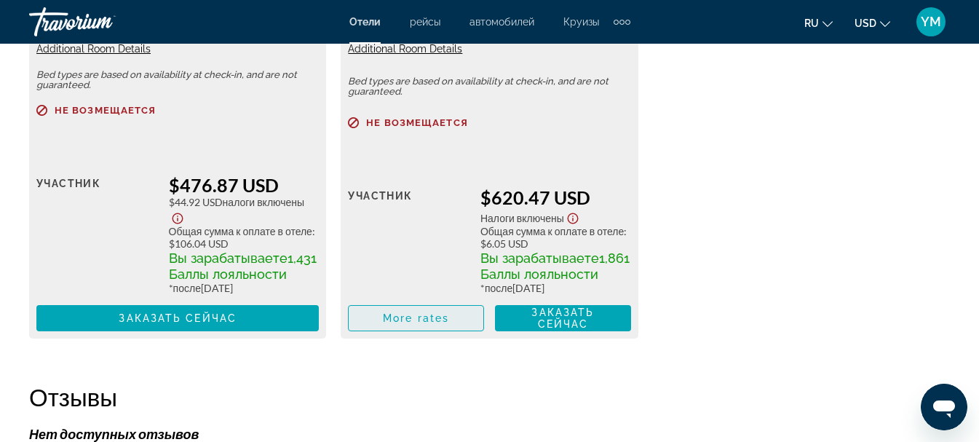
click at [428, 324] on span "More rates" at bounding box center [416, 318] width 66 height 12
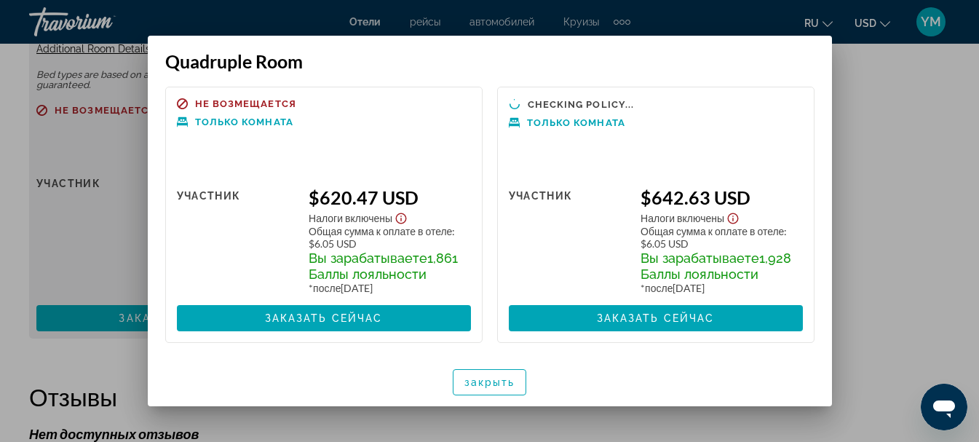
scroll to position [0, 0]
click at [488, 382] on span "закрыть" at bounding box center [490, 382] width 51 height 12
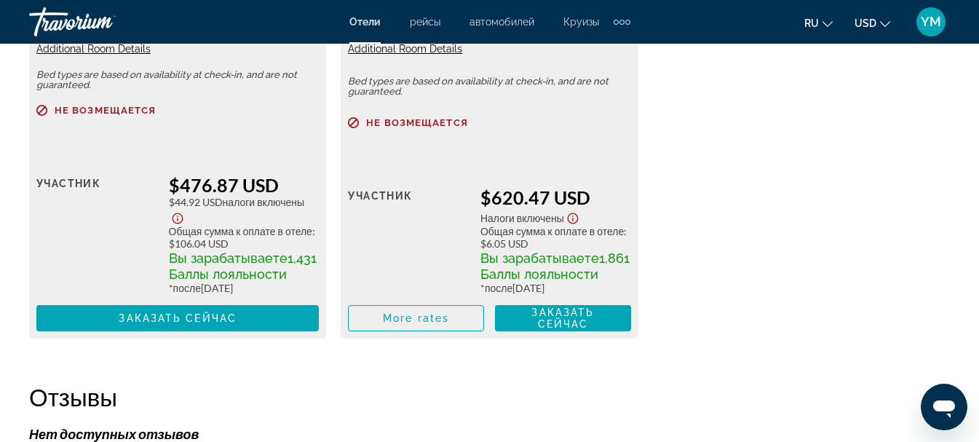
scroll to position [3088, 0]
drag, startPoint x: 488, startPoint y: 382, endPoint x: 313, endPoint y: 395, distance: 175.3
click at [313, 395] on h2 "Отзывы" at bounding box center [489, 396] width 921 height 29
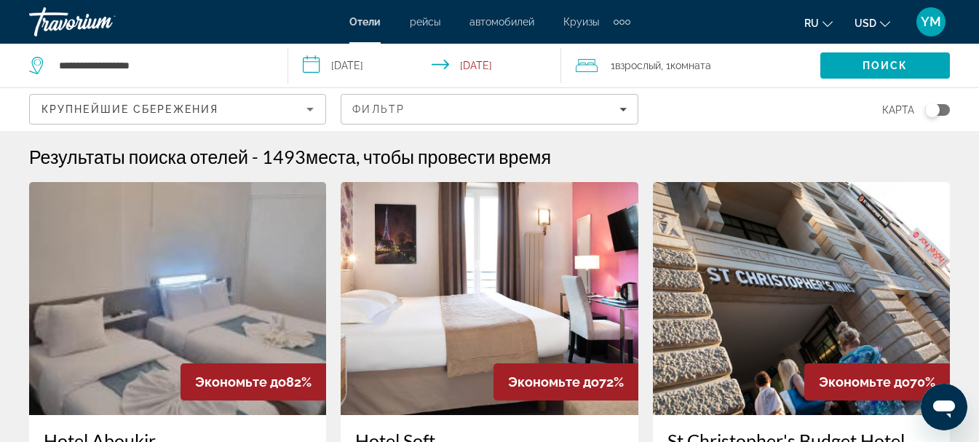
click at [807, 288] on img "Main content" at bounding box center [801, 298] width 297 height 233
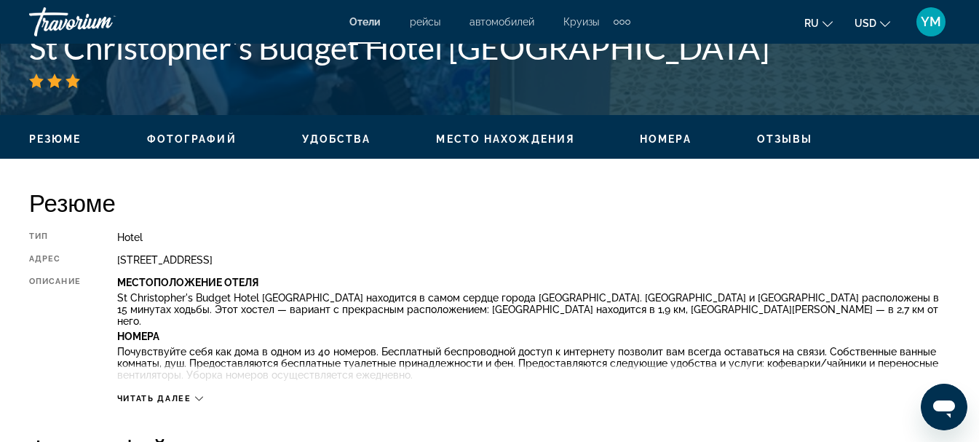
scroll to position [583, 0]
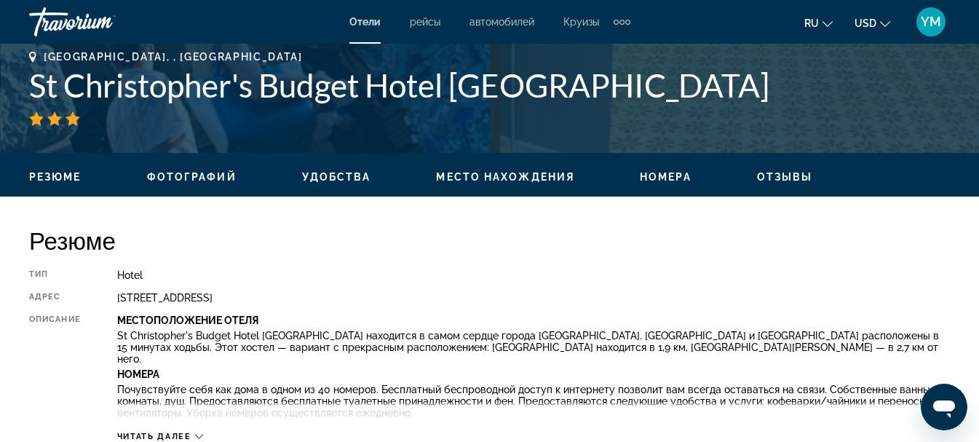
click at [677, 176] on span "Номера" at bounding box center [666, 177] width 52 height 12
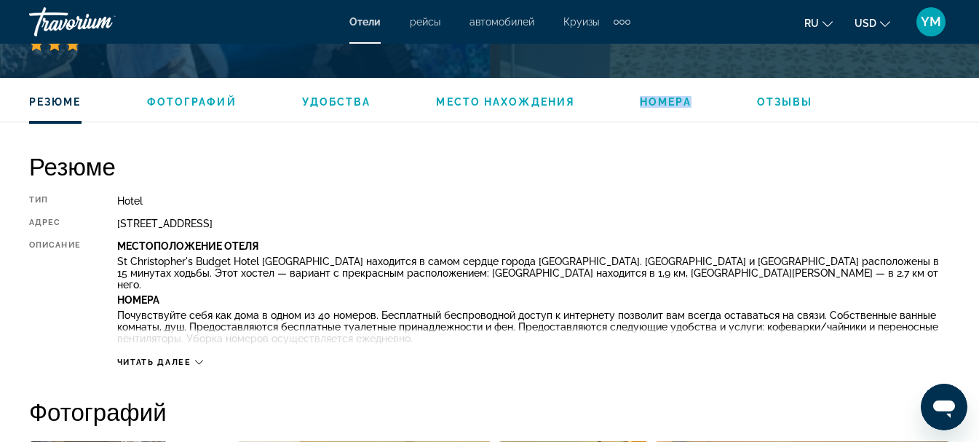
scroll to position [693, 0]
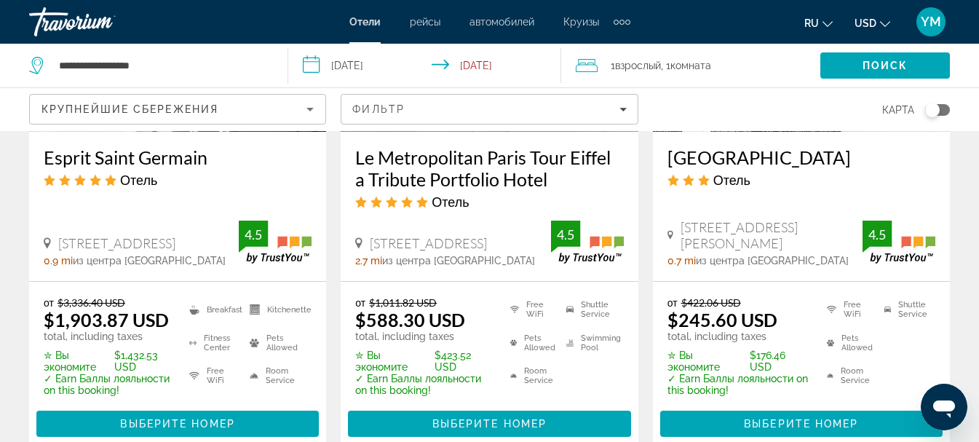
scroll to position [2039, 0]
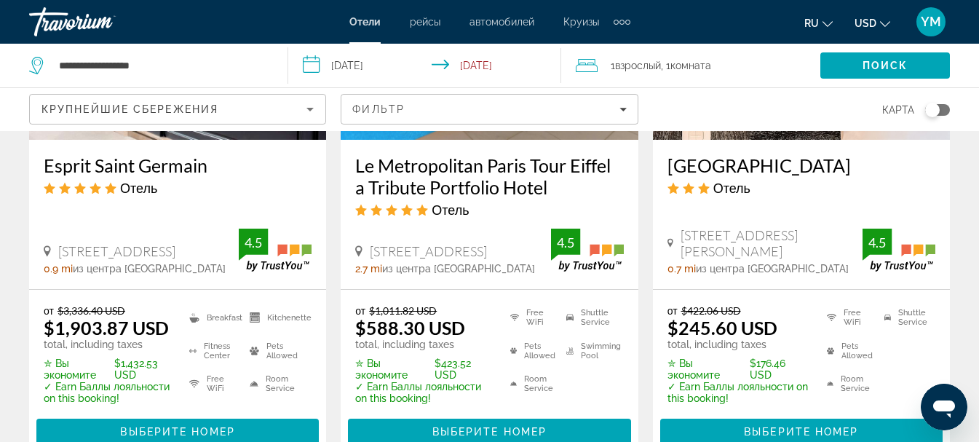
click at [710, 154] on h3 "[GEOGRAPHIC_DATA]" at bounding box center [802, 165] width 268 height 22
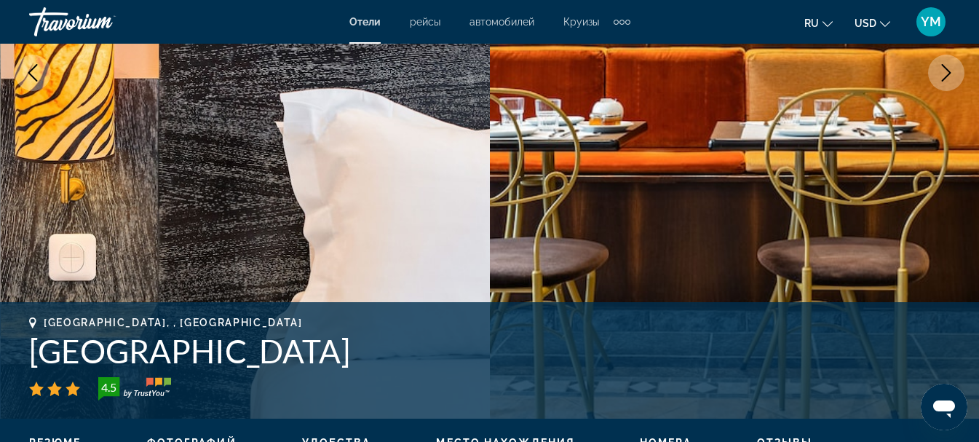
scroll to position [291, 0]
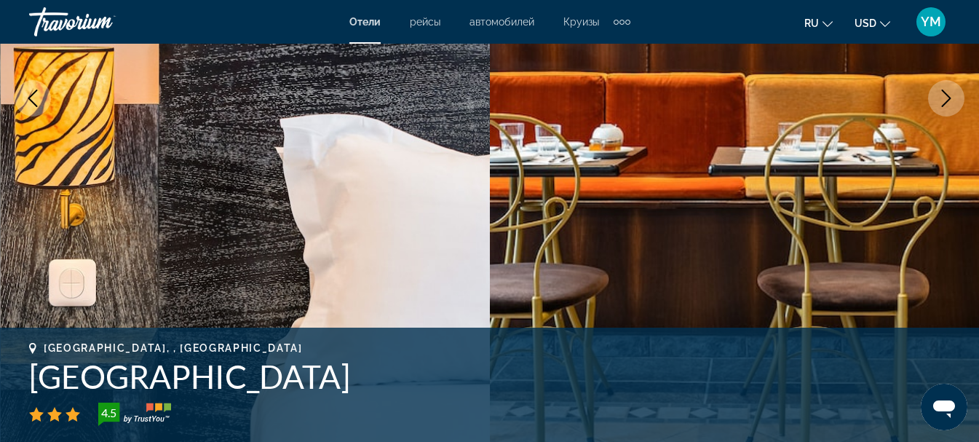
click at [941, 97] on icon "Next image" at bounding box center [946, 98] width 17 height 17
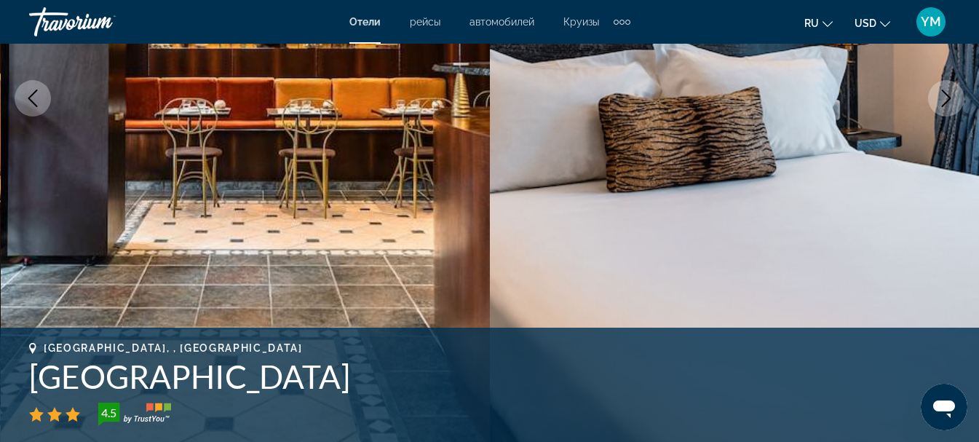
click at [941, 97] on icon "Next image" at bounding box center [946, 98] width 17 height 17
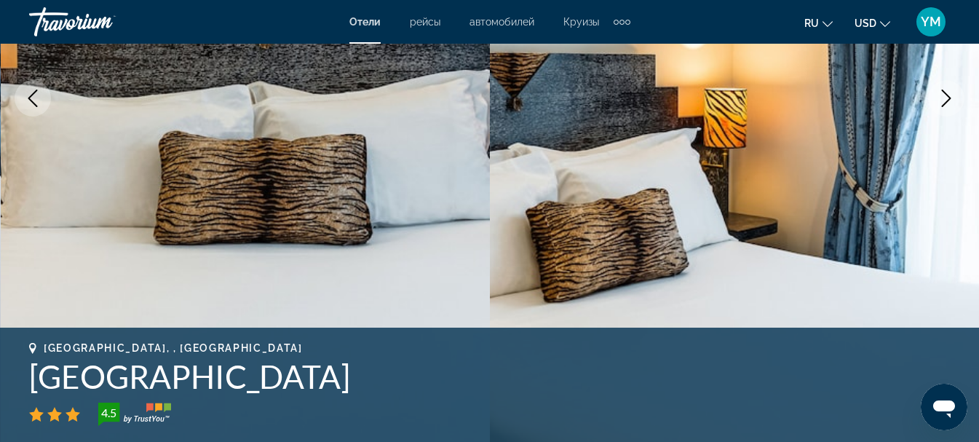
click at [941, 97] on icon "Next image" at bounding box center [946, 98] width 17 height 17
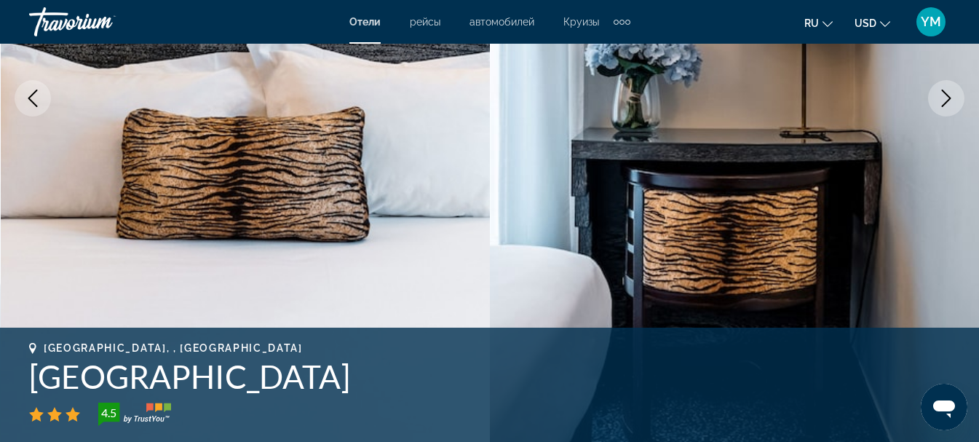
click at [941, 97] on icon "Next image" at bounding box center [946, 98] width 17 height 17
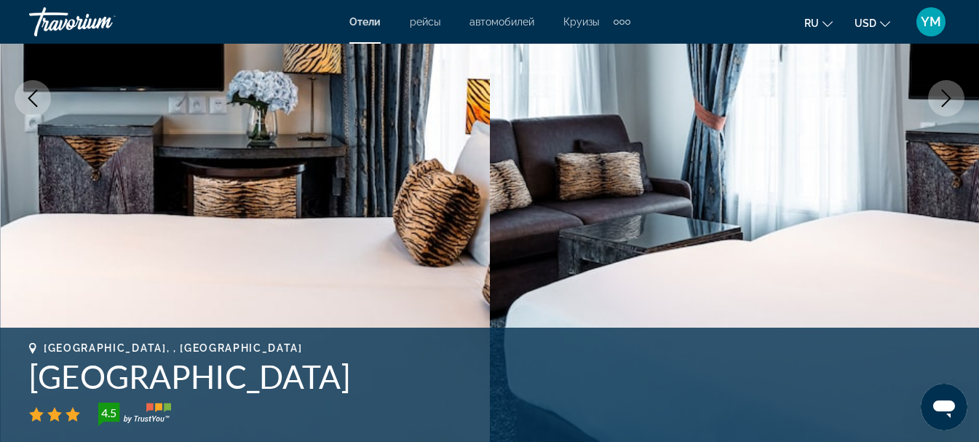
click at [941, 97] on icon "Next image" at bounding box center [946, 98] width 17 height 17
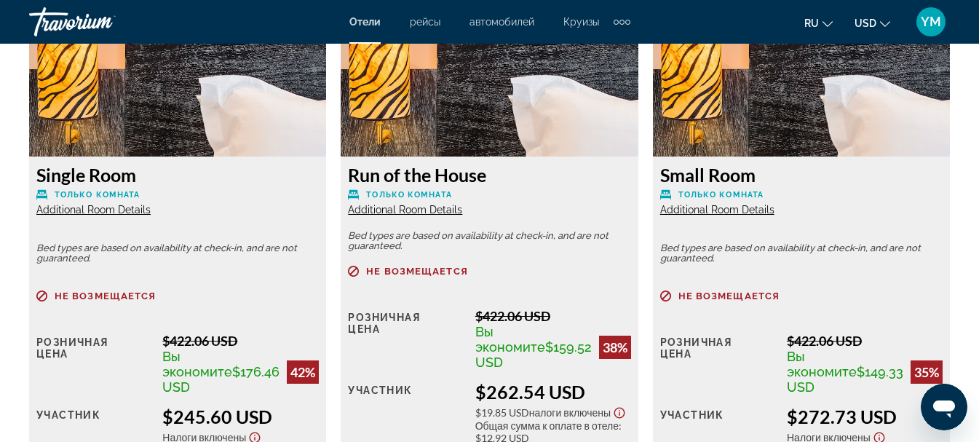
scroll to position [2403, 0]
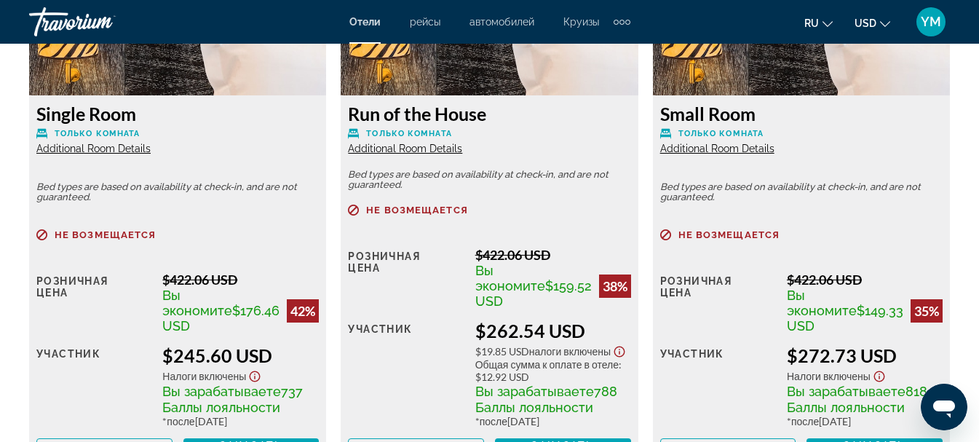
drag, startPoint x: 654, startPoint y: 211, endPoint x: 293, endPoint y: 238, distance: 361.4
click at [293, 238] on div "Single Room Только комната Additional Room Details Bed types are based on avail…" at bounding box center [177, 283] width 297 height 376
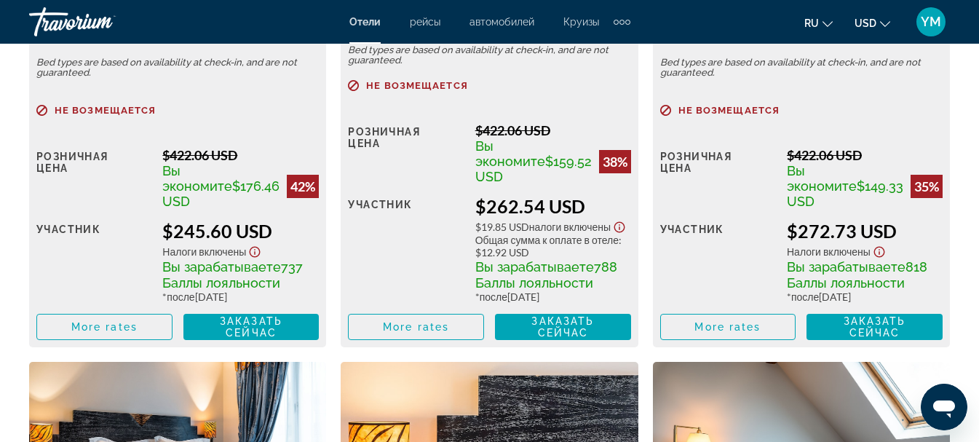
scroll to position [2476, 0]
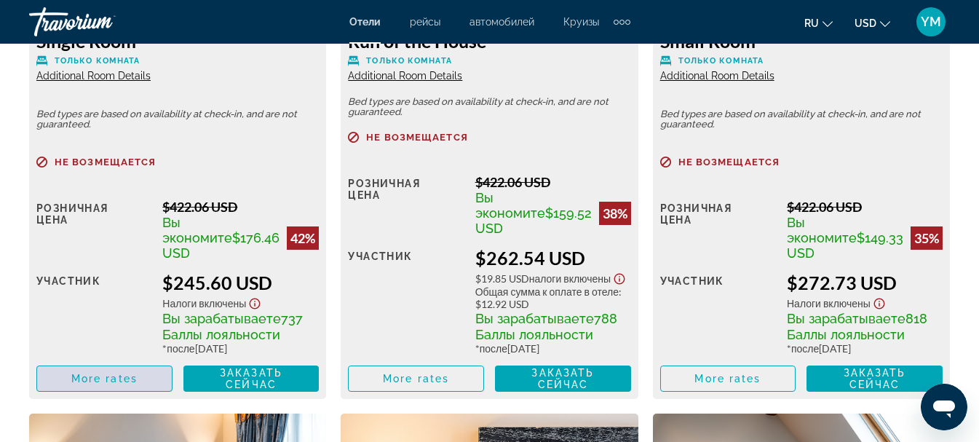
click at [126, 373] on span "More rates" at bounding box center [104, 379] width 66 height 12
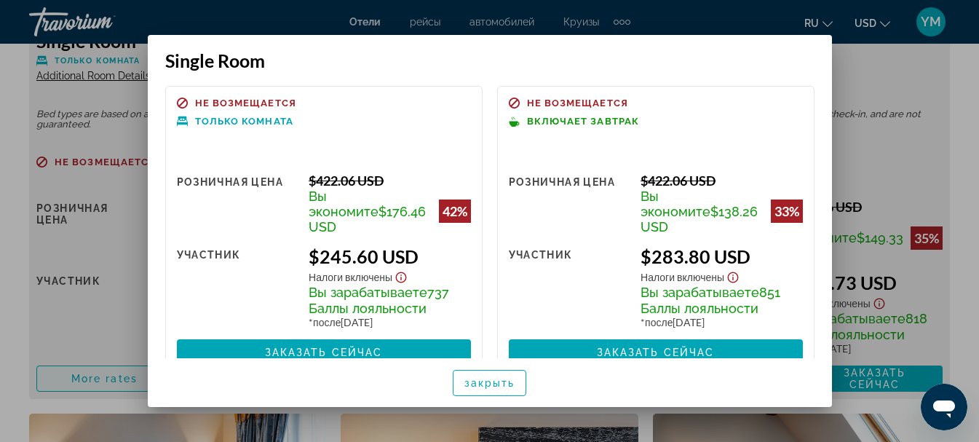
scroll to position [0, 0]
drag, startPoint x: 363, startPoint y: 366, endPoint x: 266, endPoint y: 398, distance: 102.0
click at [266, 398] on div "закрыть" at bounding box center [490, 382] width 684 height 49
click at [514, 376] on span "button" at bounding box center [490, 383] width 73 height 35
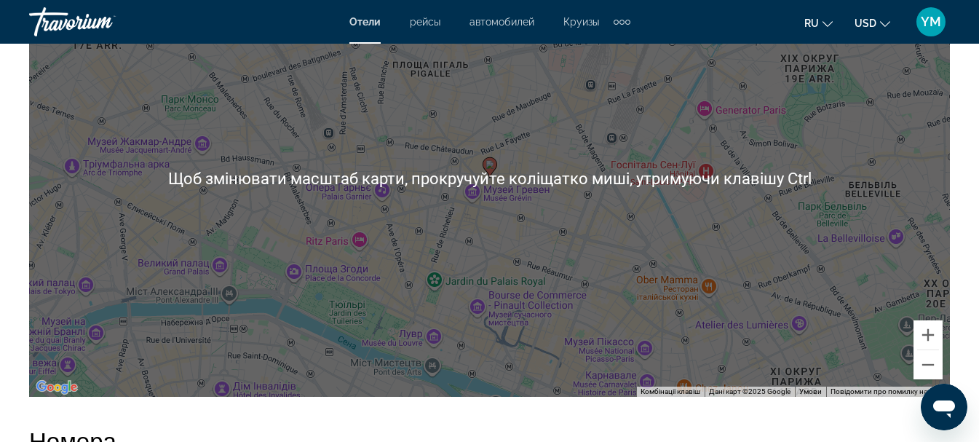
scroll to position [1748, 0]
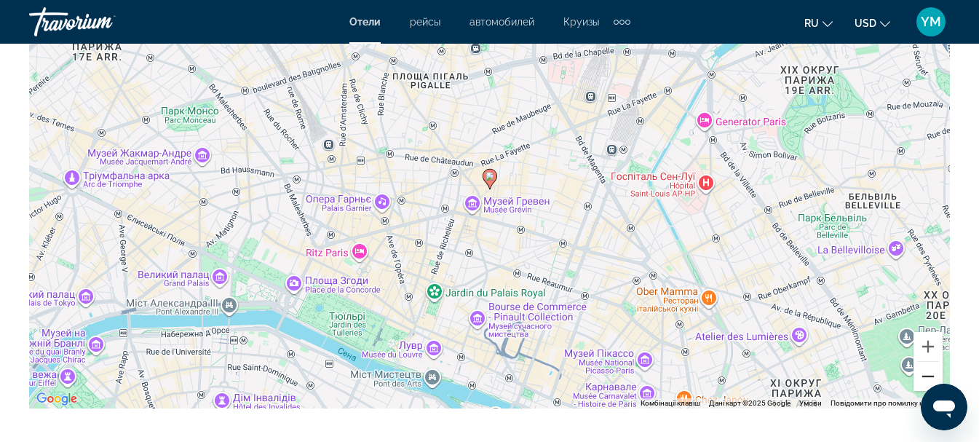
click at [934, 375] on button "Зменшити" at bounding box center [928, 376] width 29 height 29
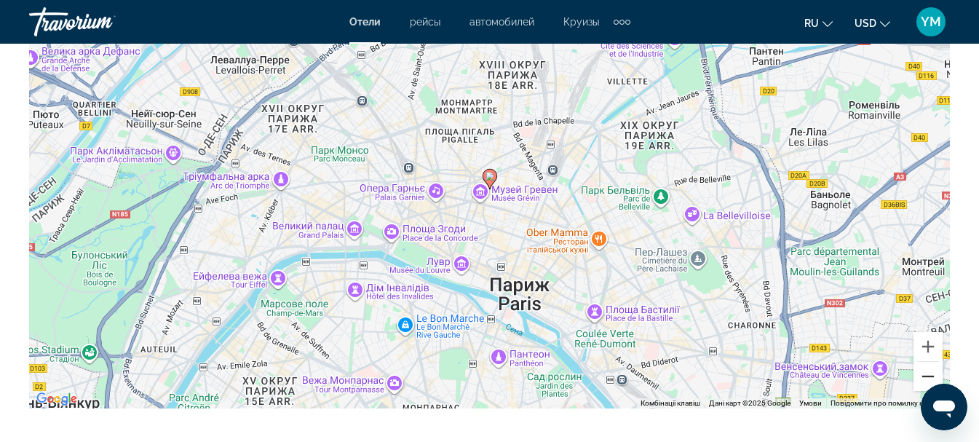
click at [934, 375] on button "Зменшити" at bounding box center [928, 376] width 29 height 29
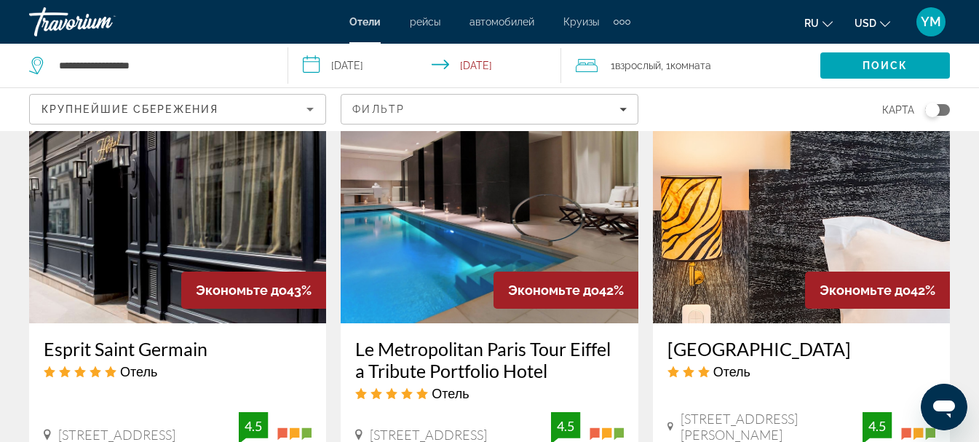
scroll to position [1893, 0]
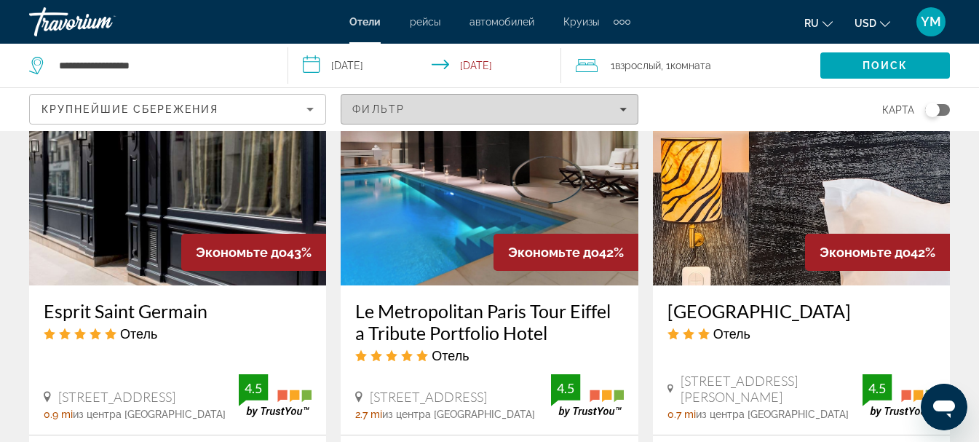
click at [621, 110] on icon "Filters" at bounding box center [623, 109] width 7 height 7
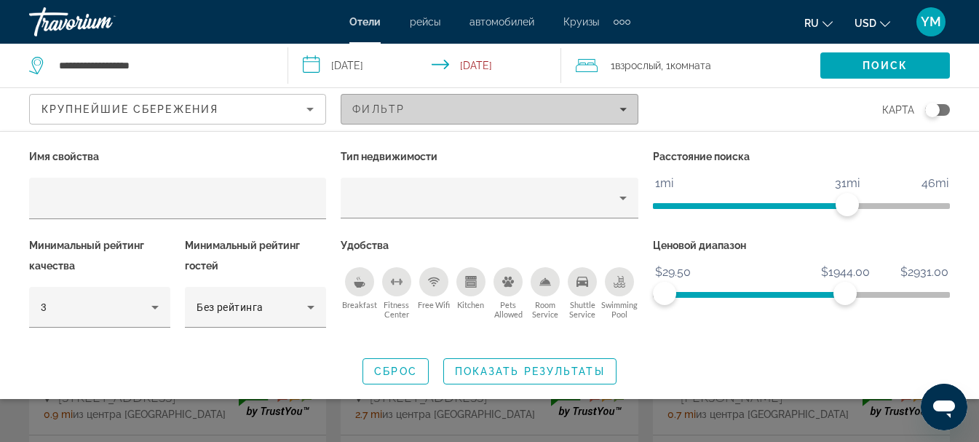
click at [621, 110] on icon "Filters" at bounding box center [623, 109] width 7 height 7
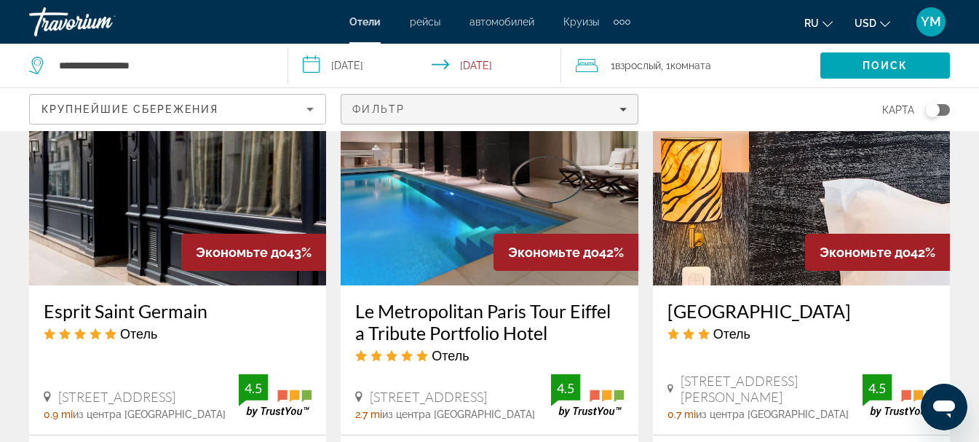
click at [620, 111] on icon "Filters" at bounding box center [623, 109] width 7 height 7
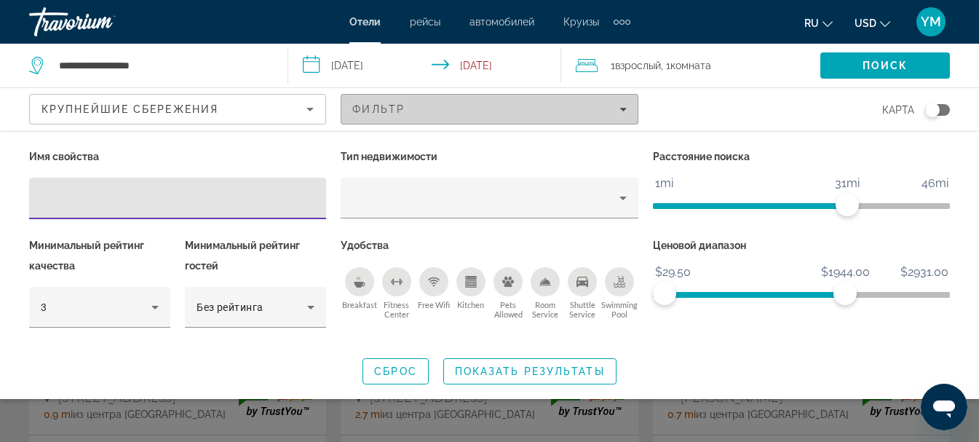
click at [620, 111] on icon "Filters" at bounding box center [623, 109] width 7 height 7
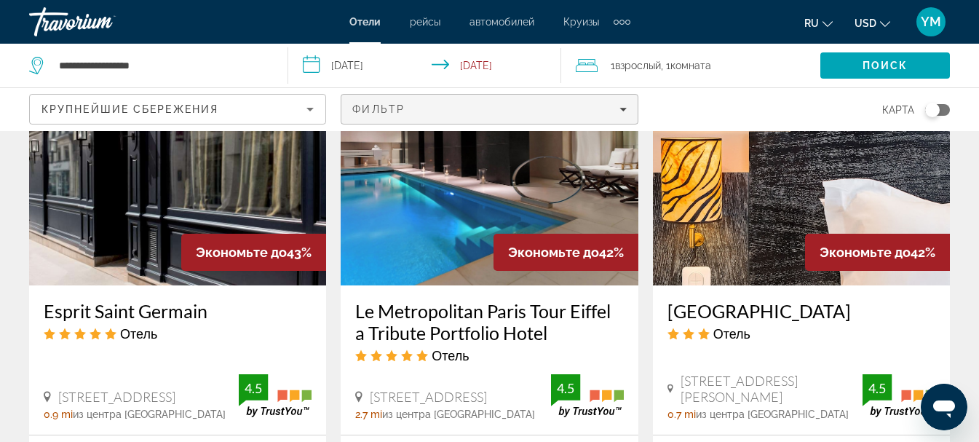
click at [495, 100] on span "Filters" at bounding box center [489, 109] width 296 height 35
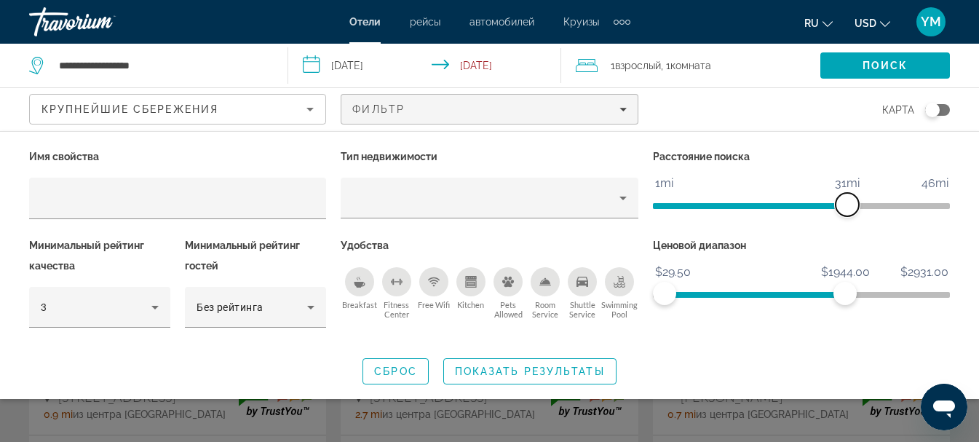
click at [842, 205] on span "ngx-slider" at bounding box center [847, 204] width 23 height 23
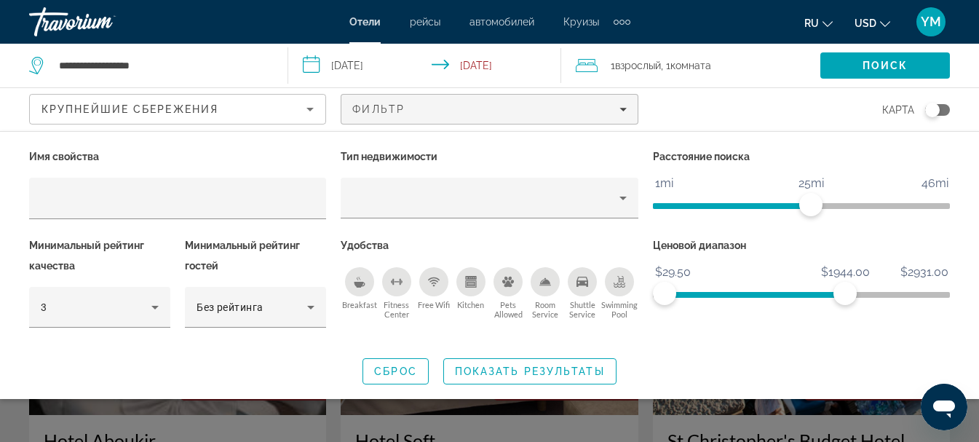
drag, startPoint x: 805, startPoint y: 203, endPoint x: 764, endPoint y: 191, distance: 42.6
click at [782, 198] on span "ngx-slider" at bounding box center [732, 202] width 158 height 23
click at [759, 188] on div "Расстояние поиска 1mi 46mi 25mi" at bounding box center [802, 190] width 312 height 89
drag, startPoint x: 715, startPoint y: 224, endPoint x: 700, endPoint y: 211, distance: 19.1
click at [713, 220] on div "Расстояние поиска 1mi 46mi 25mi" at bounding box center [802, 190] width 312 height 89
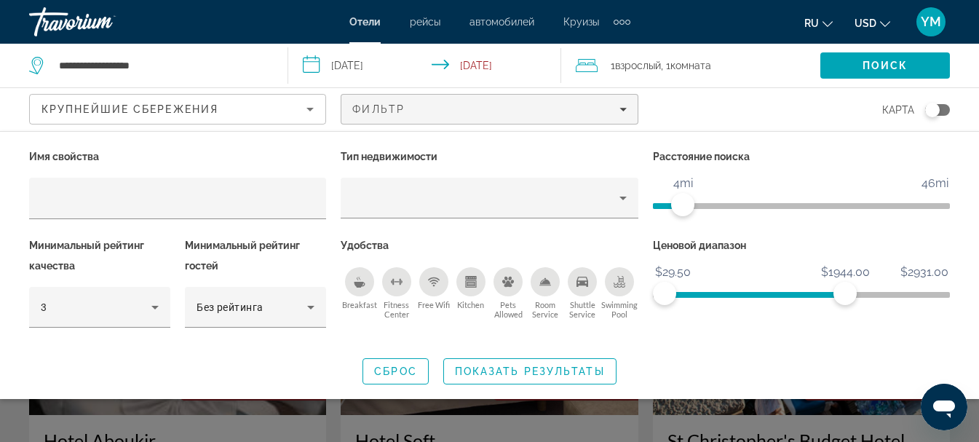
click at [684, 203] on ngx-slider "1mi 46mi 4mi" at bounding box center [801, 204] width 297 height 3
click at [684, 203] on span "ngx-slider" at bounding box center [682, 204] width 23 height 23
click at [840, 296] on span "ngx-slider-max" at bounding box center [845, 293] width 23 height 23
click at [775, 294] on ngx-slider "$29.50 $2931.00 $29.50 $1196.50" at bounding box center [801, 293] width 297 height 3
click at [754, 289] on span "ngx-slider" at bounding box center [720, 291] width 110 height 23
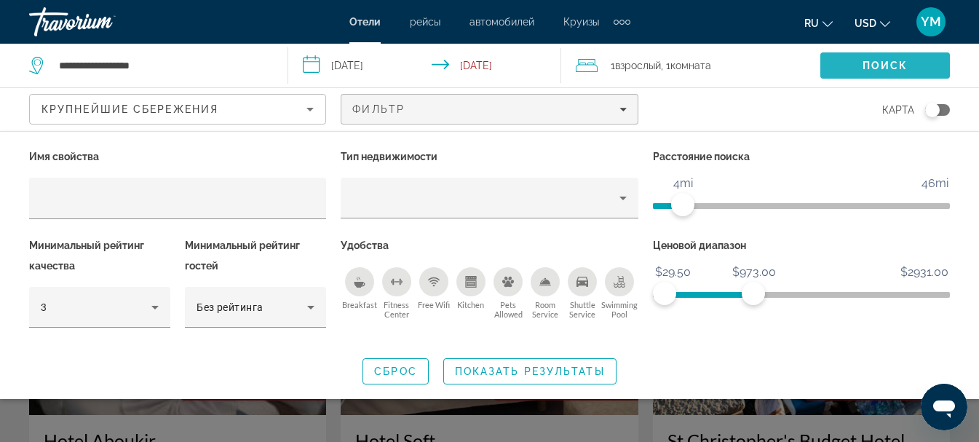
click at [835, 68] on span "Search" at bounding box center [886, 65] width 130 height 35
drag, startPoint x: 835, startPoint y: 68, endPoint x: 884, endPoint y: 352, distance: 288.8
click at [884, 352] on div "Имя свойства Тип недвижимости Расстояние поиска 1mi 46mi 4mi Минимальный рейтин…" at bounding box center [489, 265] width 979 height 238
click at [533, 374] on span "Показать результаты" at bounding box center [530, 372] width 150 height 12
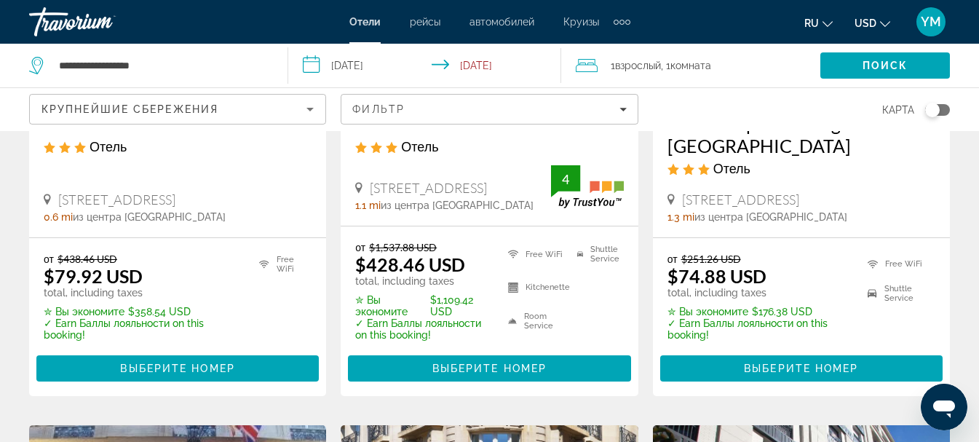
scroll to position [291, 0]
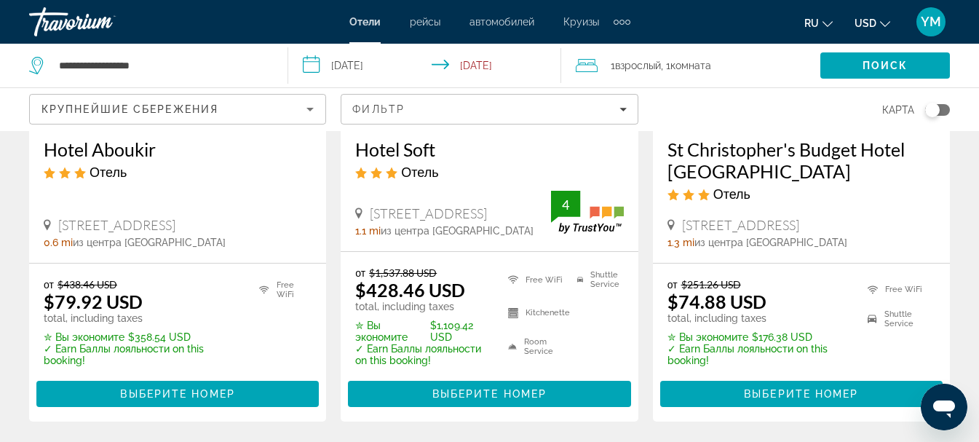
click at [727, 149] on h3 "St Christopher's Budget Hotel [GEOGRAPHIC_DATA]" at bounding box center [802, 160] width 268 height 44
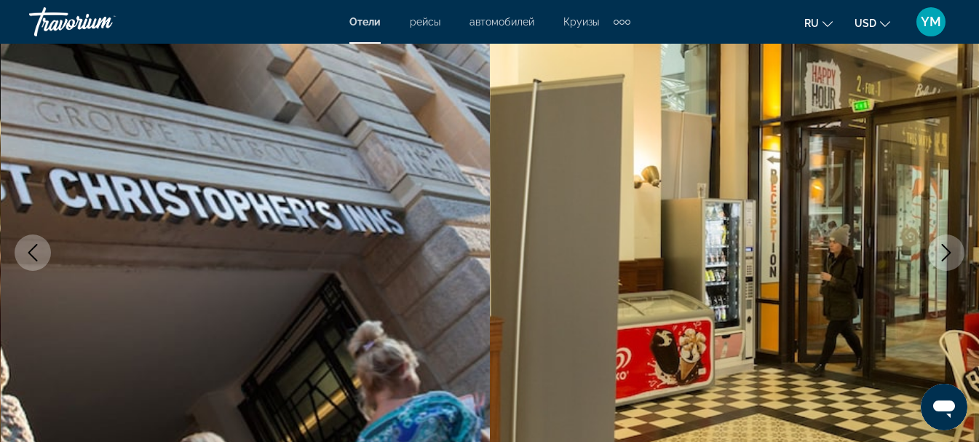
scroll to position [146, 0]
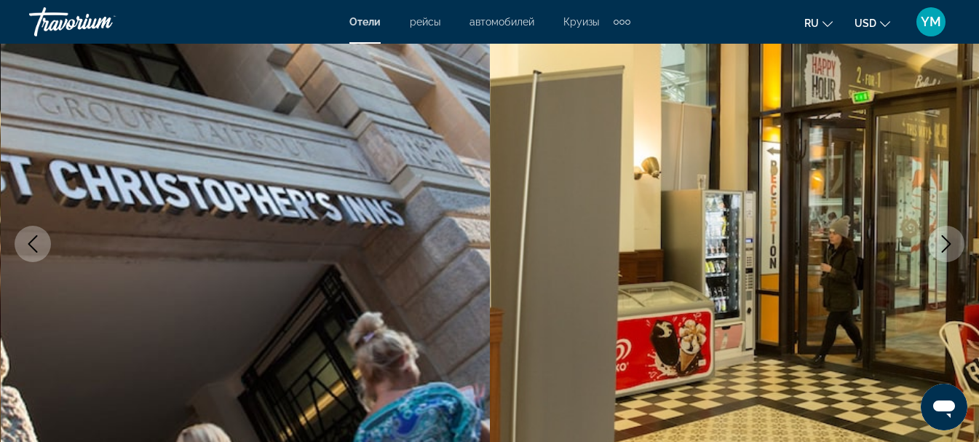
click at [958, 241] on button "Next image" at bounding box center [946, 244] width 36 height 36
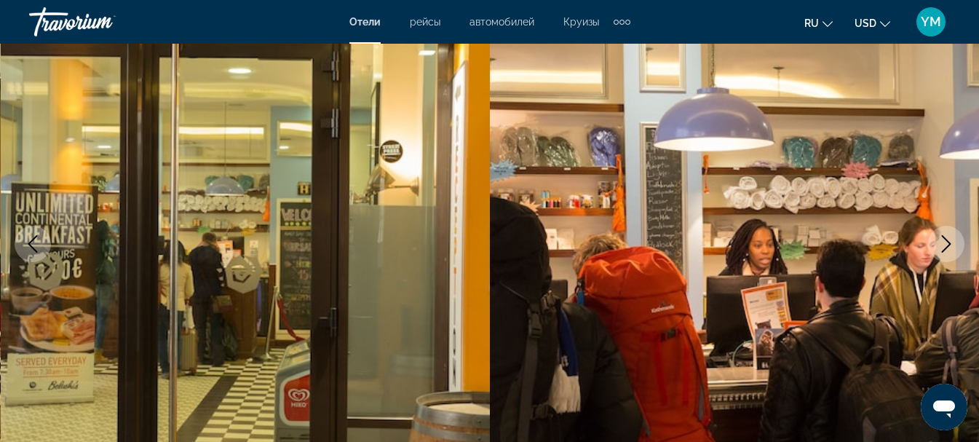
click at [958, 241] on button "Next image" at bounding box center [946, 244] width 36 height 36
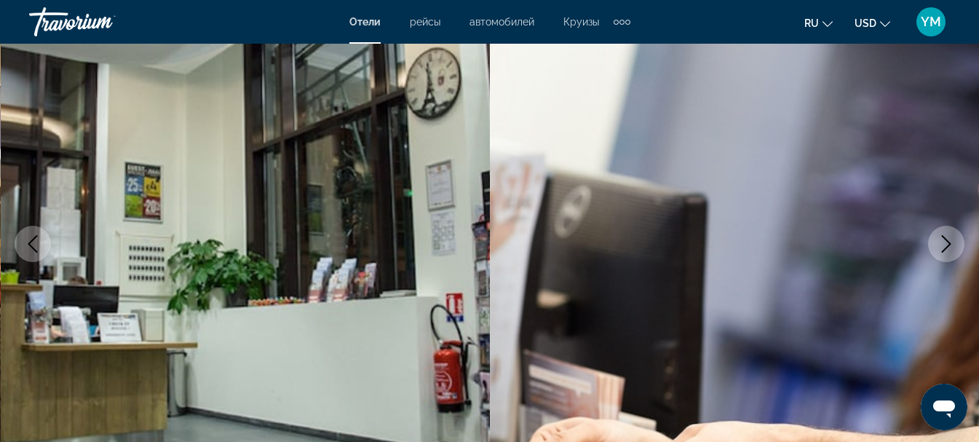
click at [958, 241] on button "Next image" at bounding box center [946, 244] width 36 height 36
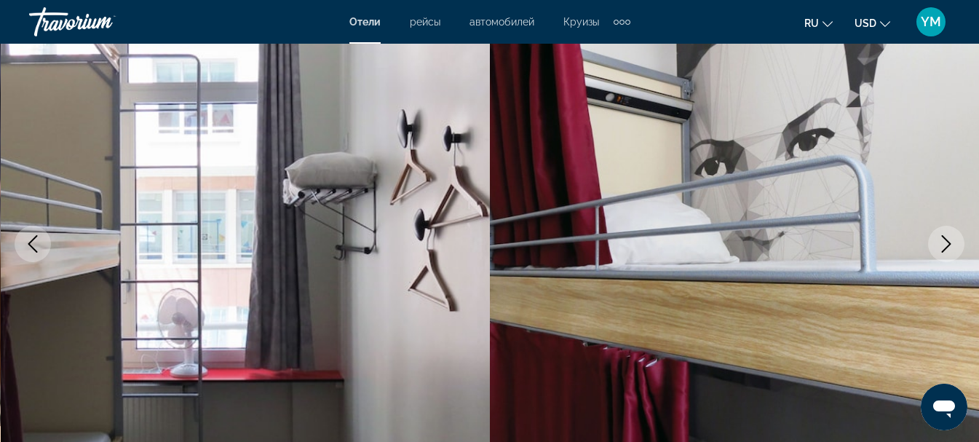
click at [958, 241] on button "Next image" at bounding box center [946, 244] width 36 height 36
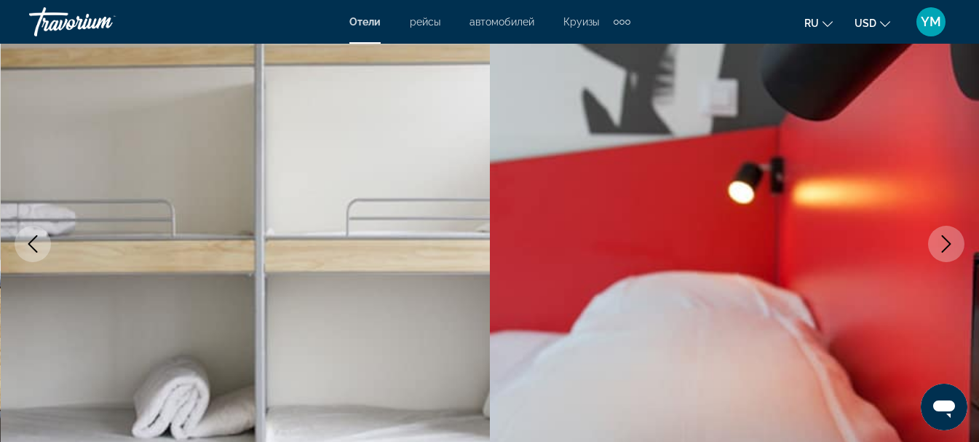
click at [958, 241] on button "Next image" at bounding box center [946, 244] width 36 height 36
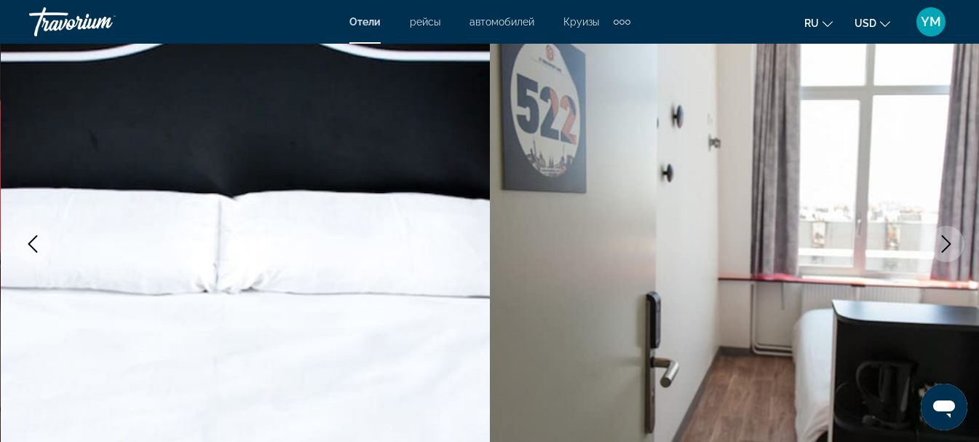
click at [958, 241] on button "Next image" at bounding box center [946, 244] width 36 height 36
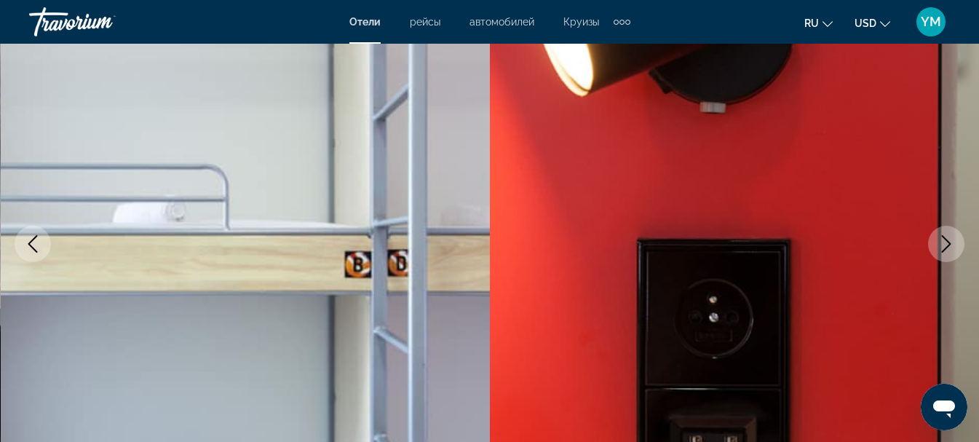
click at [958, 241] on button "Next image" at bounding box center [946, 244] width 36 height 36
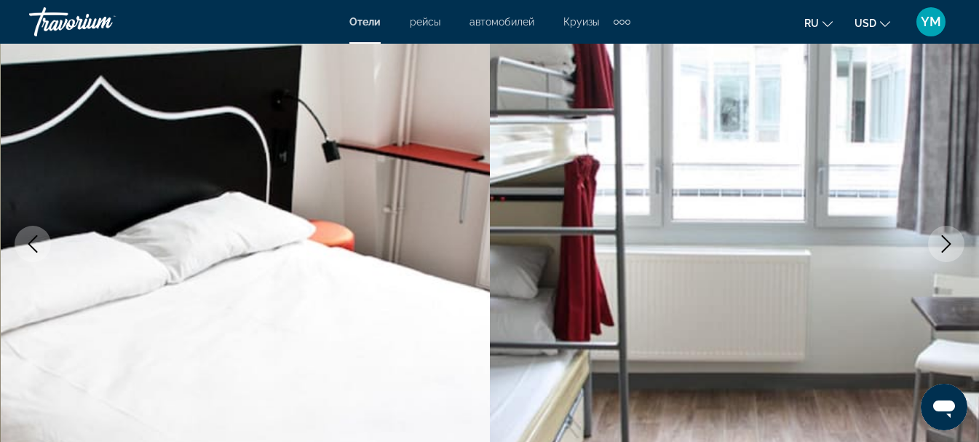
click at [958, 241] on button "Next image" at bounding box center [946, 244] width 36 height 36
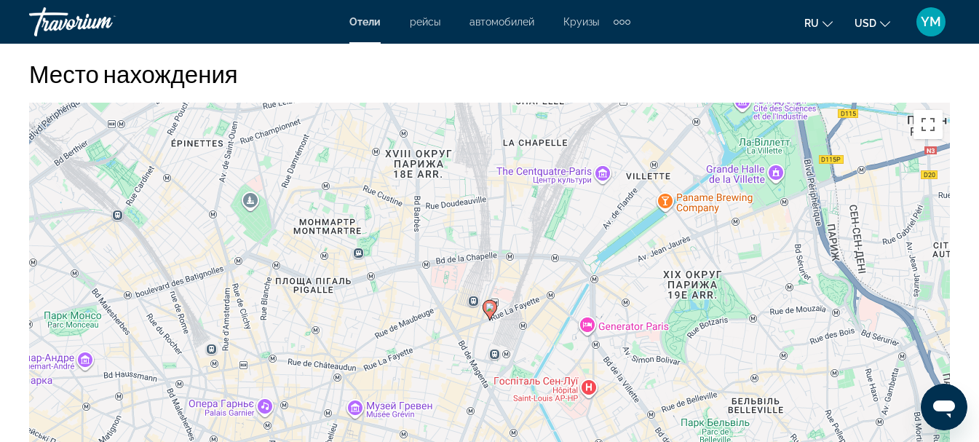
scroll to position [1383, 0]
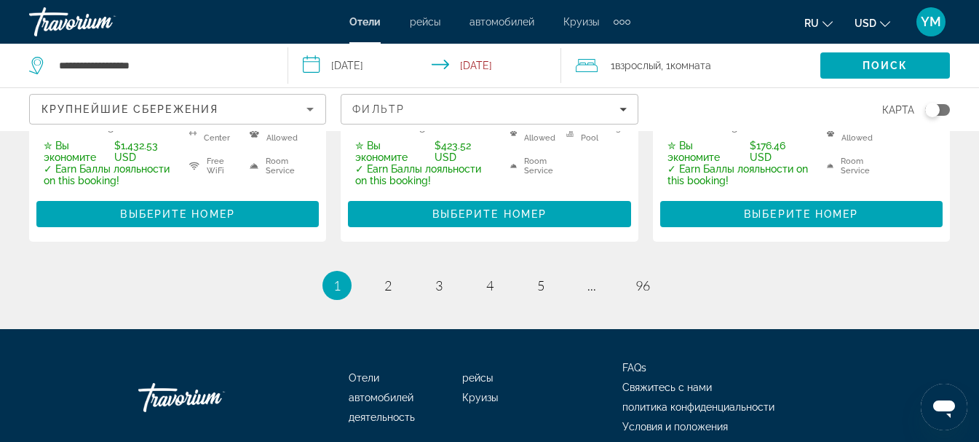
scroll to position [2257, 0]
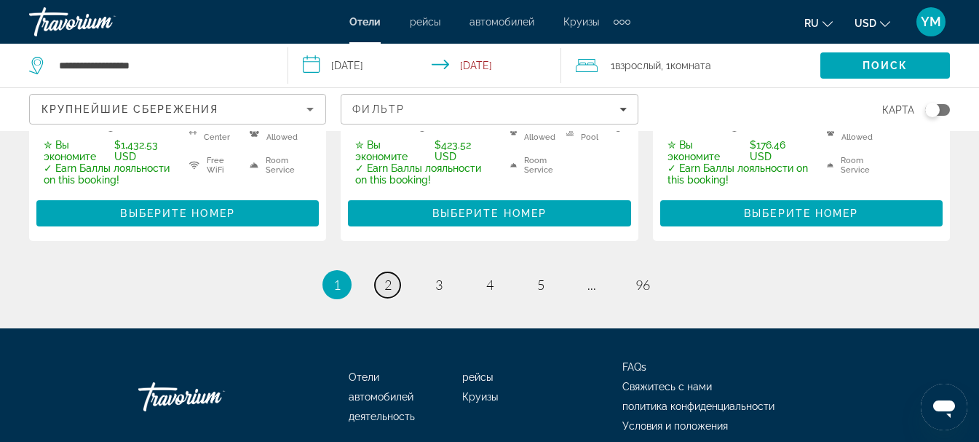
click at [388, 277] on span "2" at bounding box center [387, 285] width 7 height 16
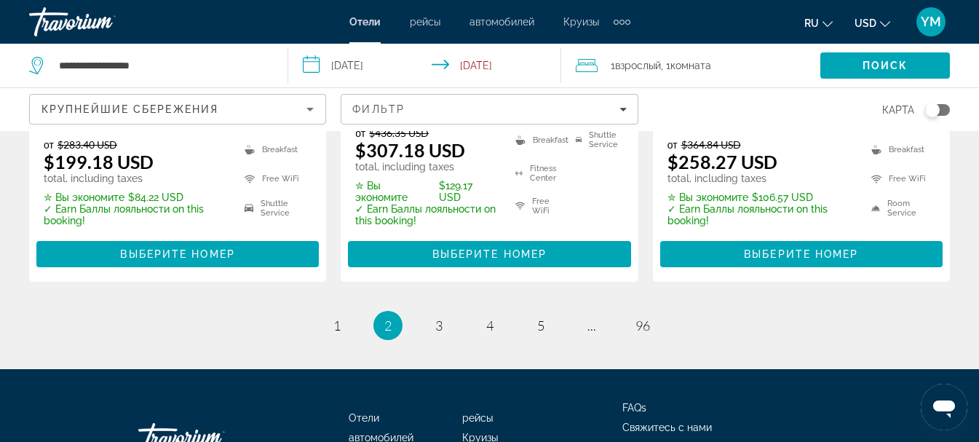
scroll to position [2257, 0]
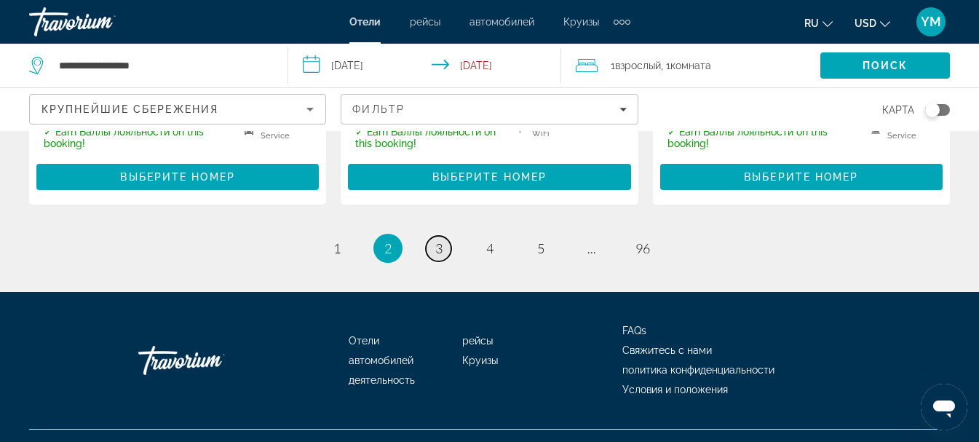
click at [447, 243] on link "page 3" at bounding box center [438, 248] width 25 height 25
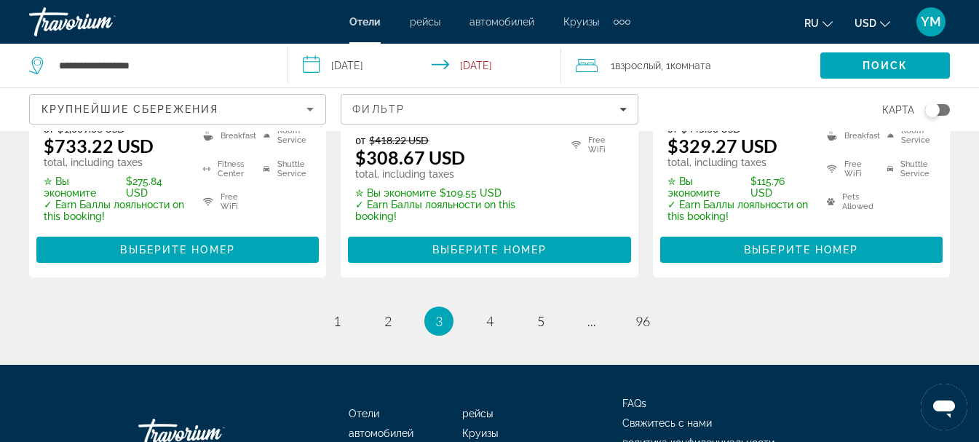
scroll to position [2240, 0]
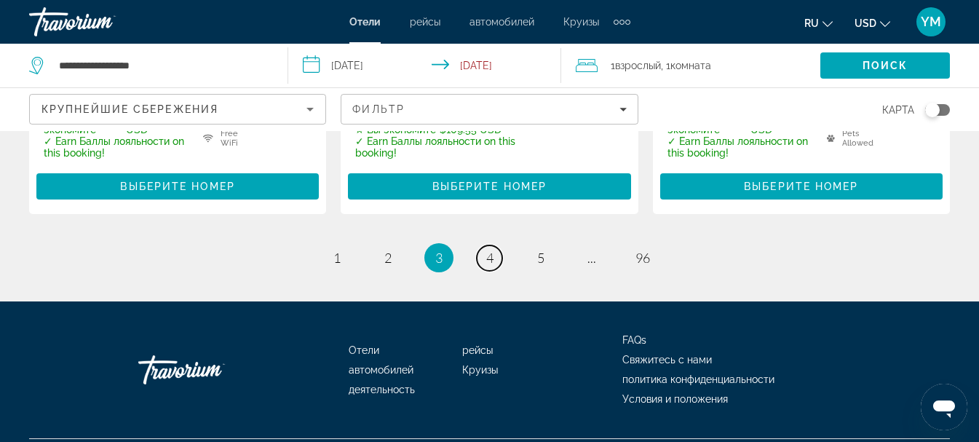
click at [491, 250] on span "4" at bounding box center [489, 258] width 7 height 16
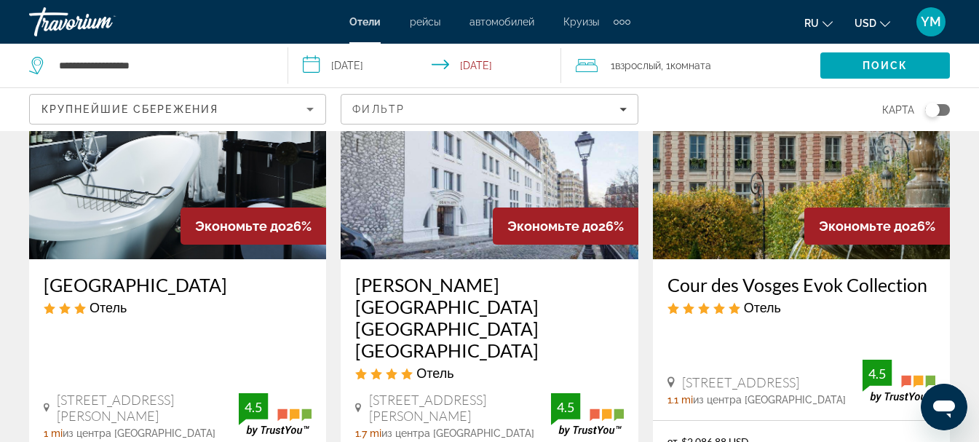
scroll to position [73, 0]
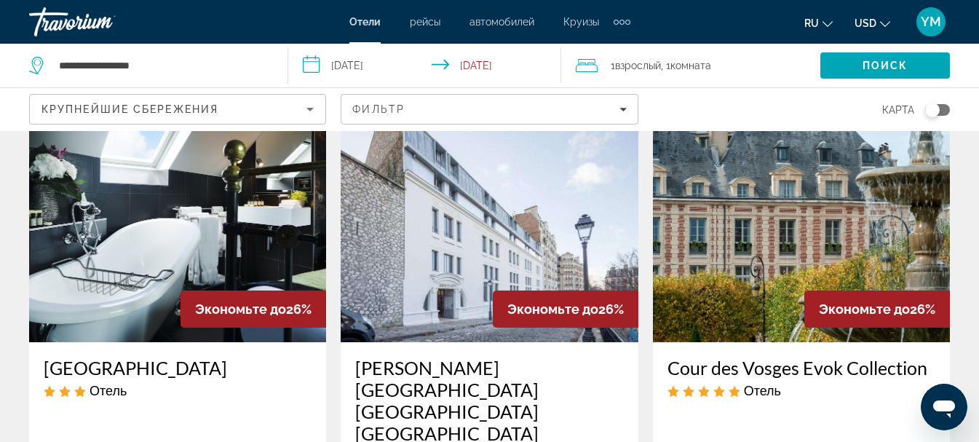
click at [486, 366] on h3 "[PERSON_NAME][GEOGRAPHIC_DATA] [GEOGRAPHIC_DATA] [GEOGRAPHIC_DATA]" at bounding box center [489, 400] width 268 height 87
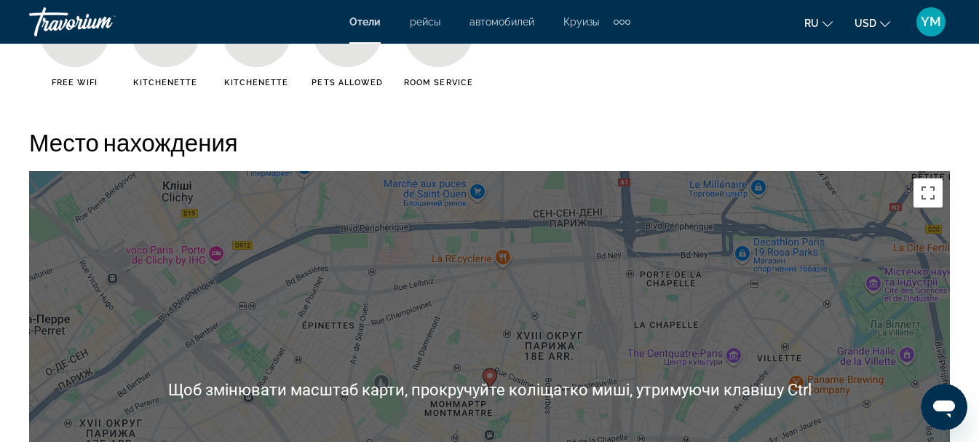
scroll to position [1602, 0]
